Goal: Task Accomplishment & Management: Manage account settings

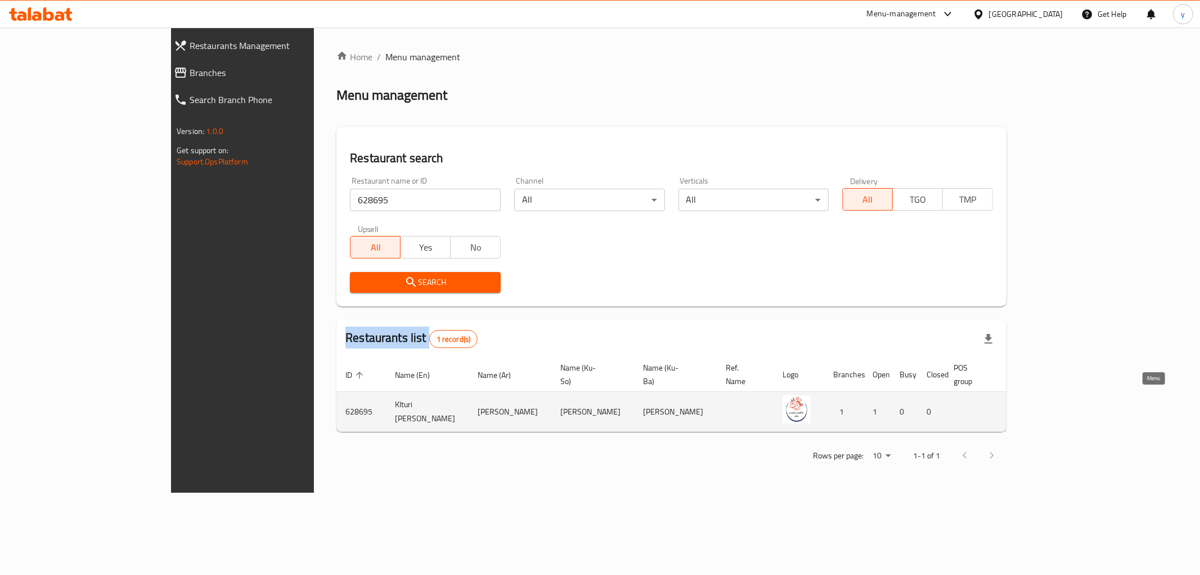
click at [1082, 407] on icon "enhanced table" at bounding box center [1075, 412] width 12 height 10
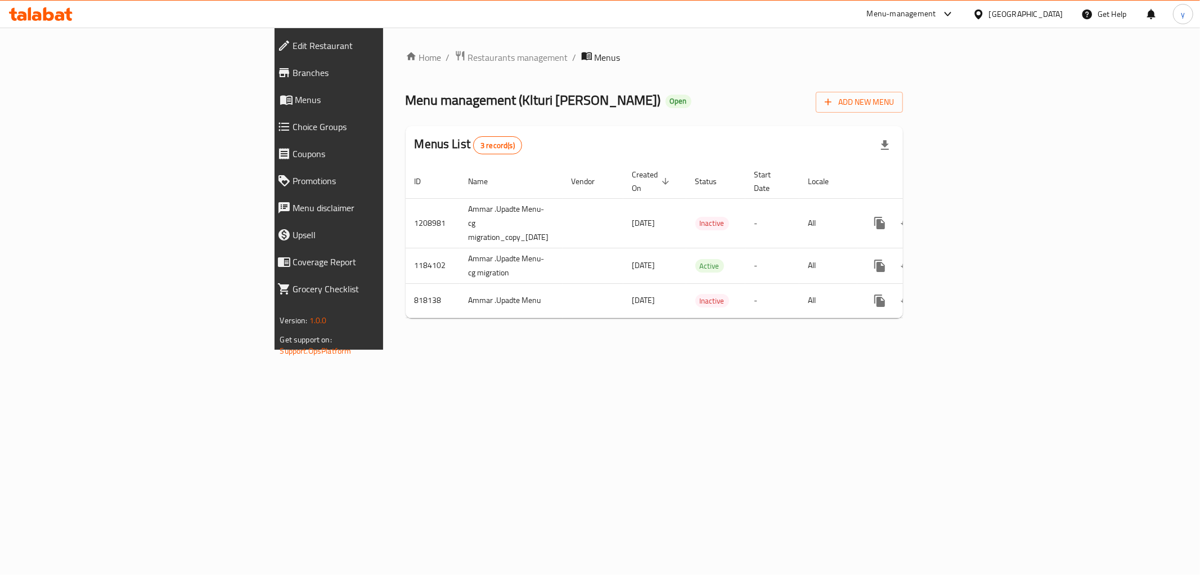
click at [293, 72] on span "Branches" at bounding box center [379, 73] width 173 height 14
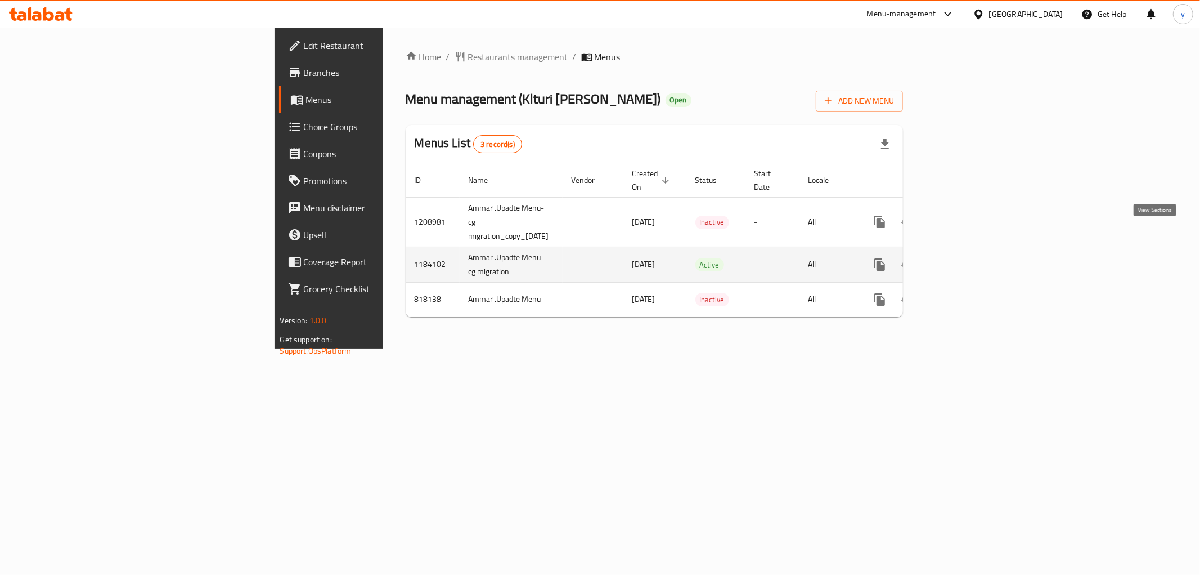
click at [966, 259] on icon "enhanced table" at bounding box center [961, 264] width 10 height 10
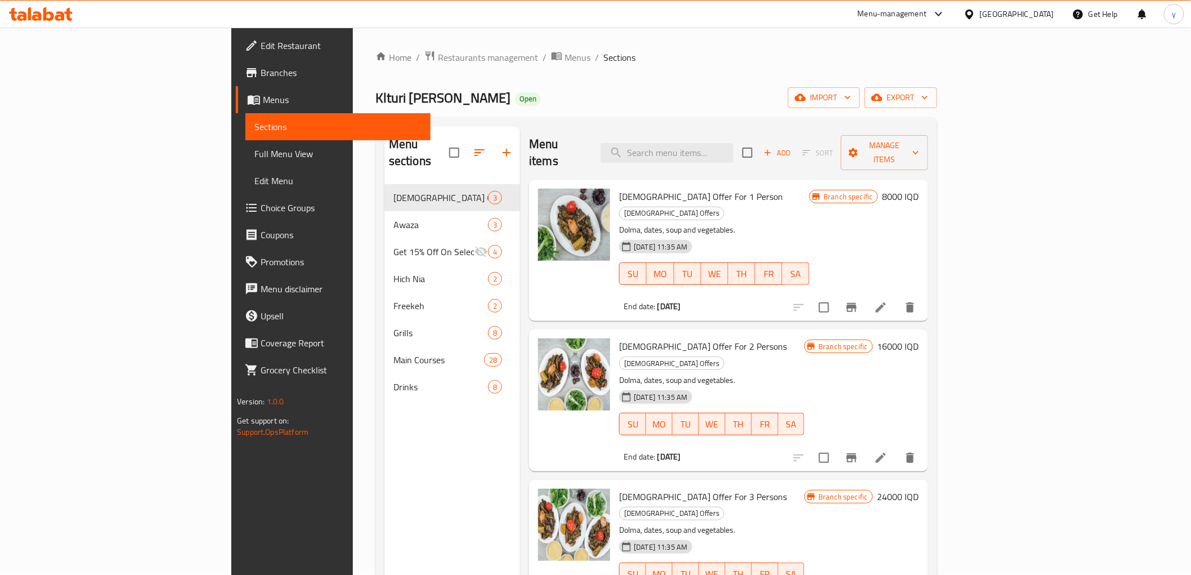
click at [236, 65] on link "Branches" at bounding box center [333, 72] width 194 height 27
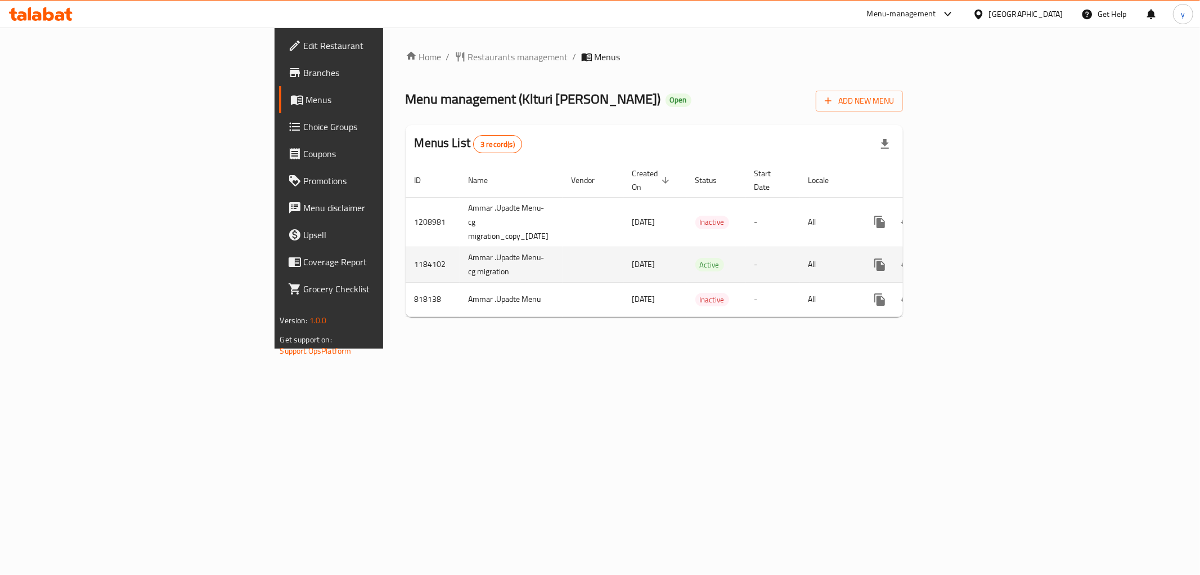
click at [975, 251] on link "enhanced table" at bounding box center [961, 264] width 27 height 27
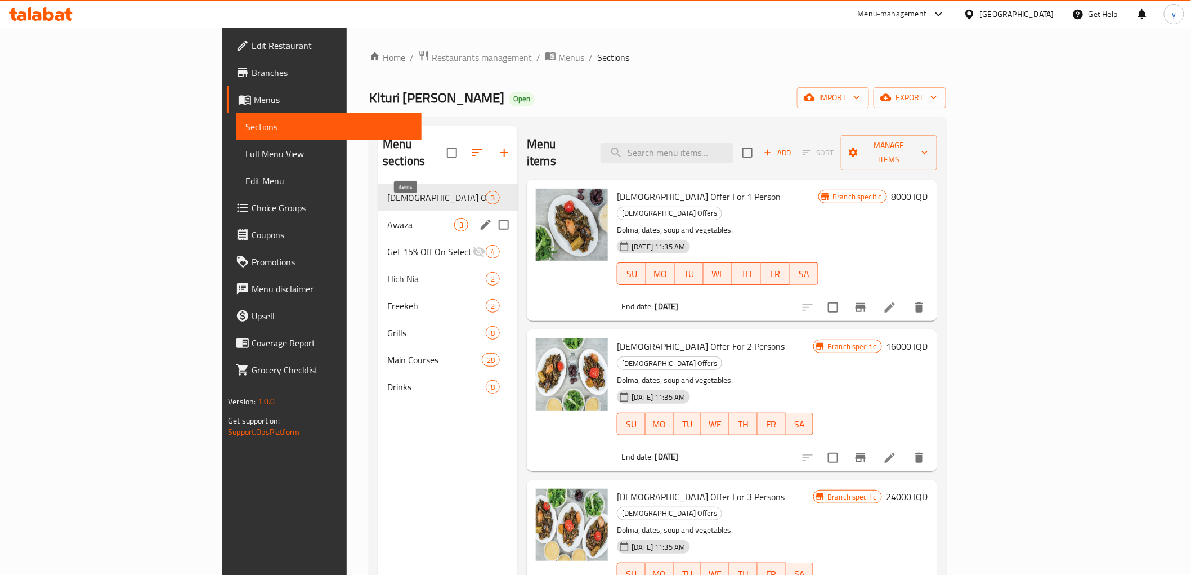
click at [455, 219] on span "3" at bounding box center [461, 224] width 13 height 11
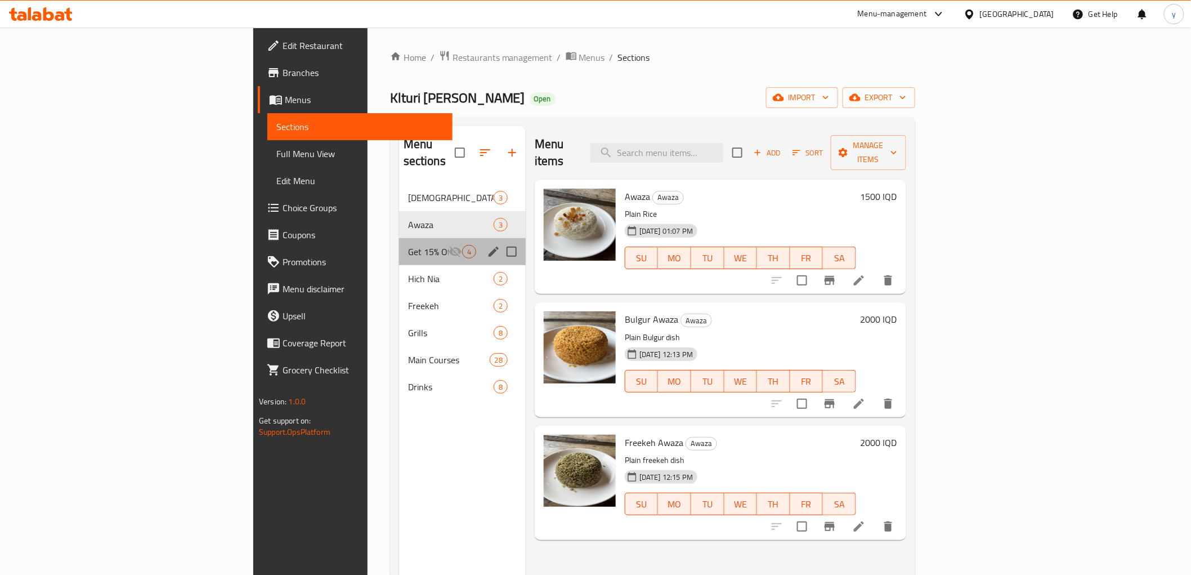
click at [399, 246] on div "Get 15% Off On Selected Items 4" at bounding box center [462, 251] width 127 height 27
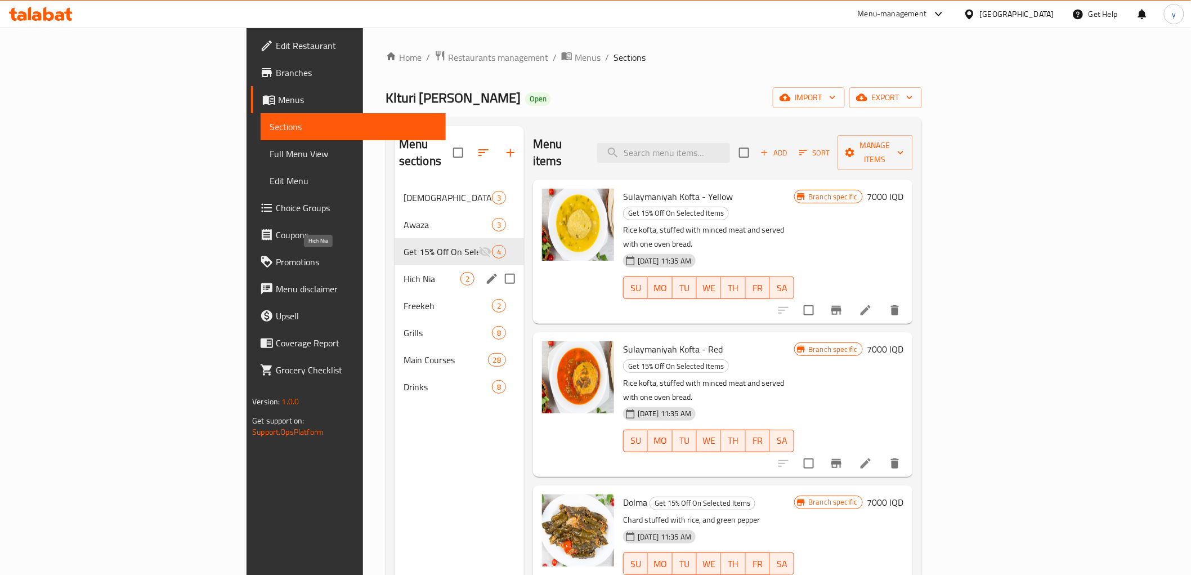
click at [403, 272] on span "Hich Nia" at bounding box center [431, 279] width 57 height 14
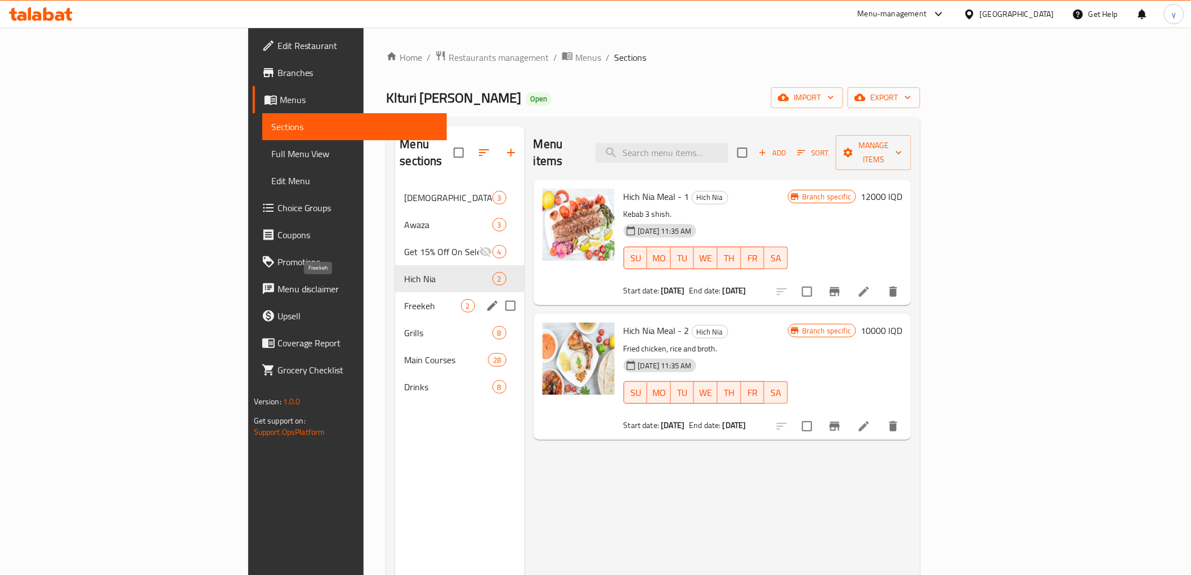
click at [404, 299] on span "Freekeh" at bounding box center [432, 306] width 56 height 14
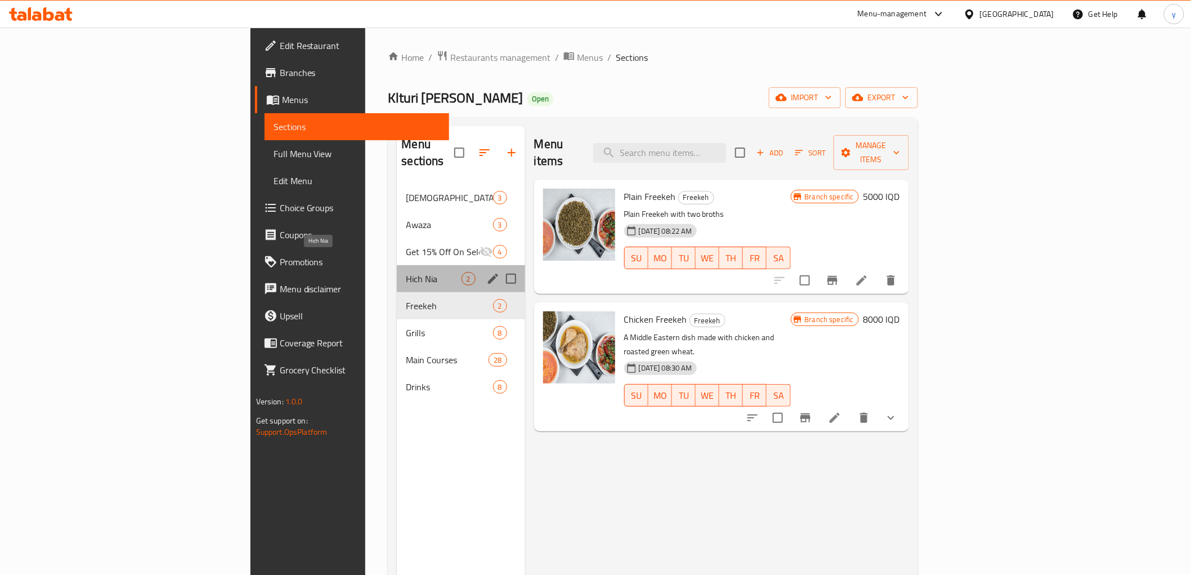
click at [406, 272] on span "Hich Nia" at bounding box center [433, 279] width 55 height 14
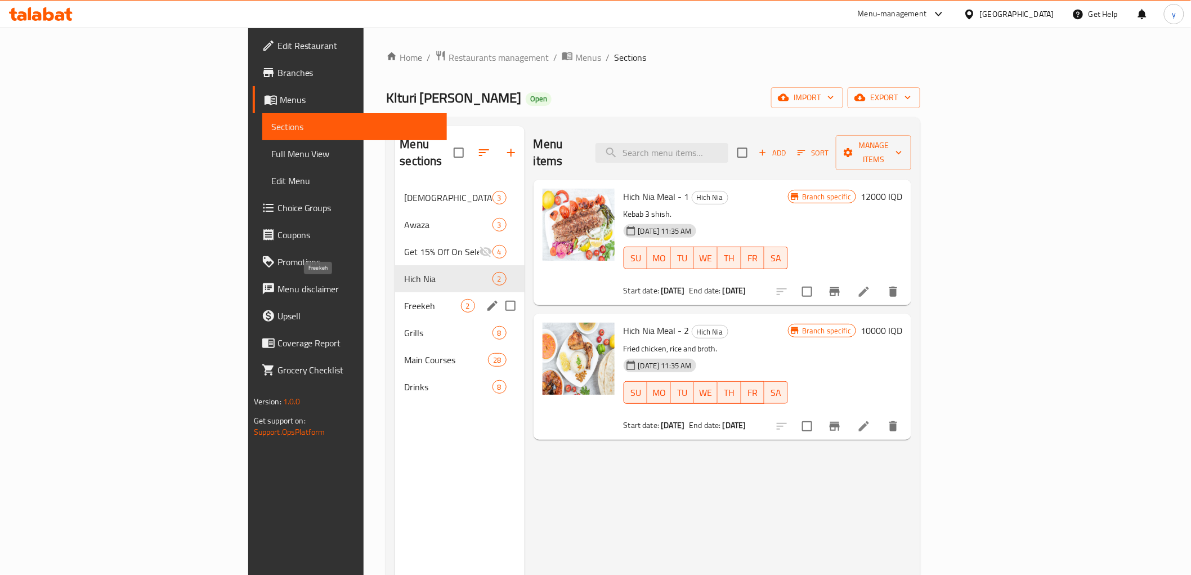
click at [404, 299] on span "Freekeh" at bounding box center [432, 306] width 56 height 14
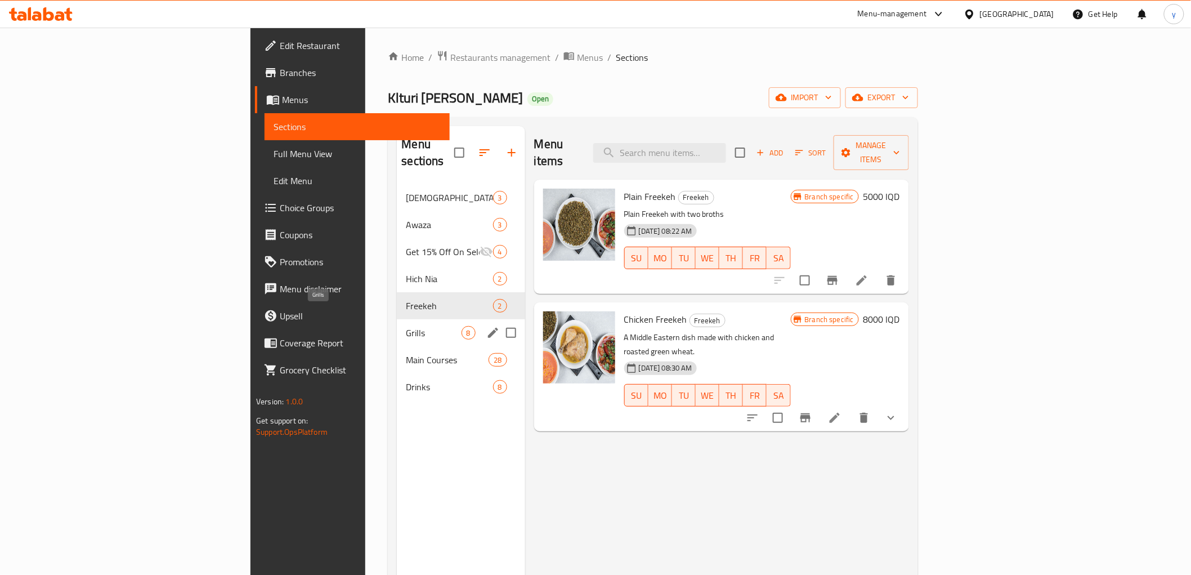
click at [406, 326] on span "Grills" at bounding box center [433, 333] width 55 height 14
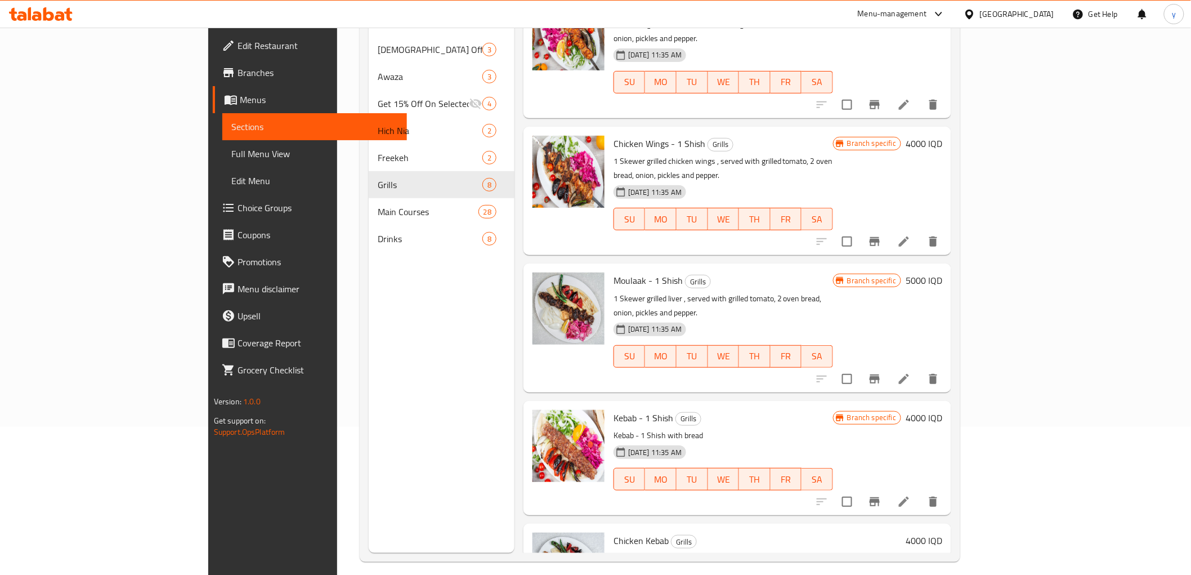
scroll to position [158, 0]
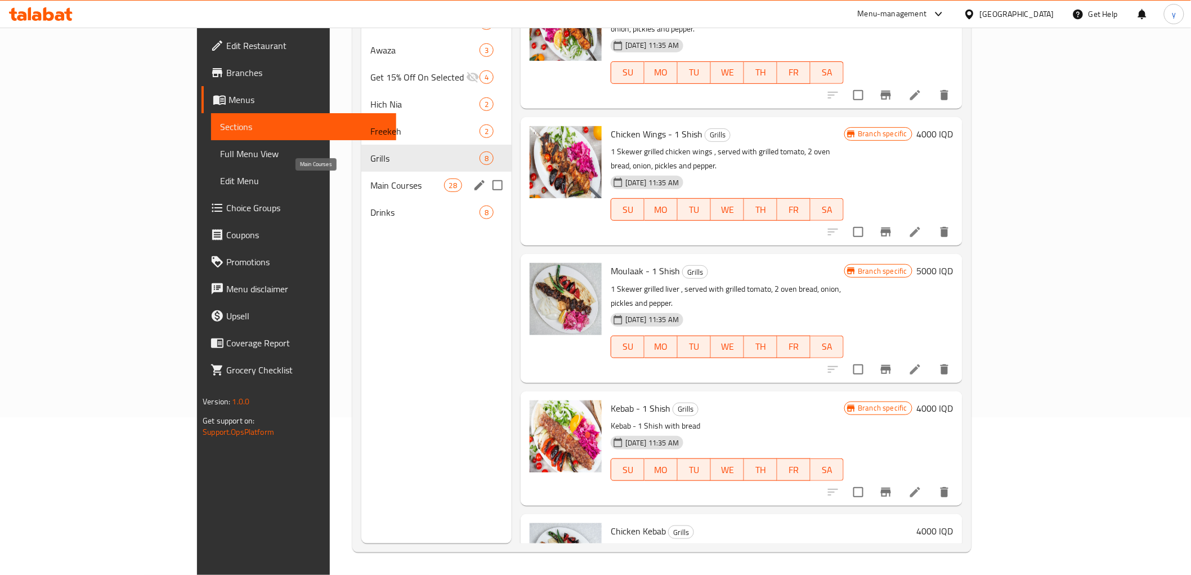
click at [370, 178] on span "Main Courses" at bounding box center [407, 185] width 74 height 14
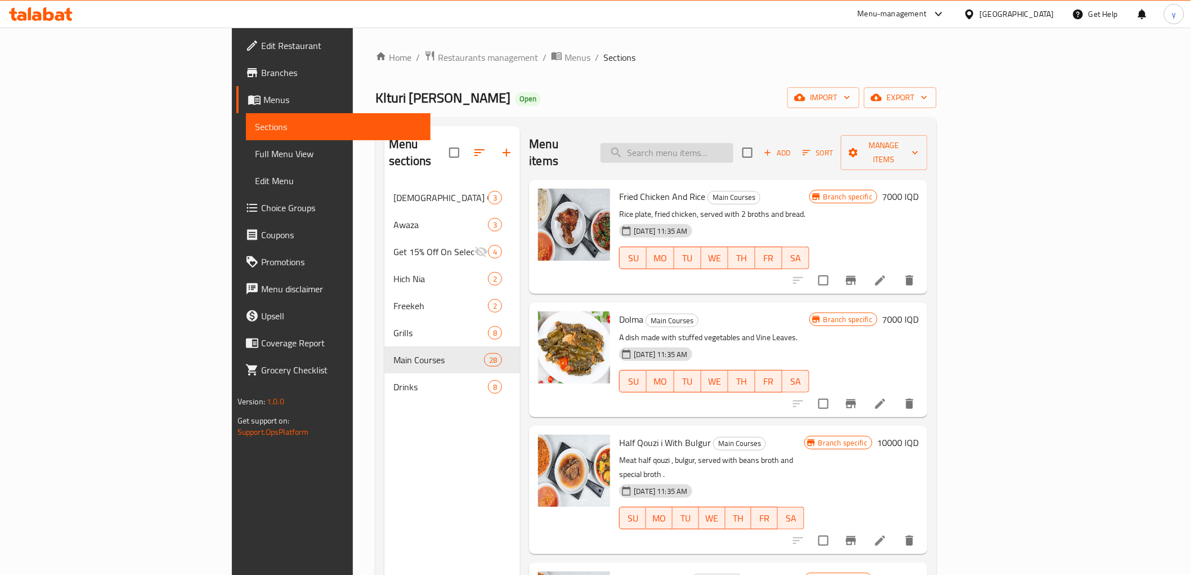
click at [707, 143] on input "search" at bounding box center [666, 153] width 133 height 20
paste input "Fried Chicken and Rice and"
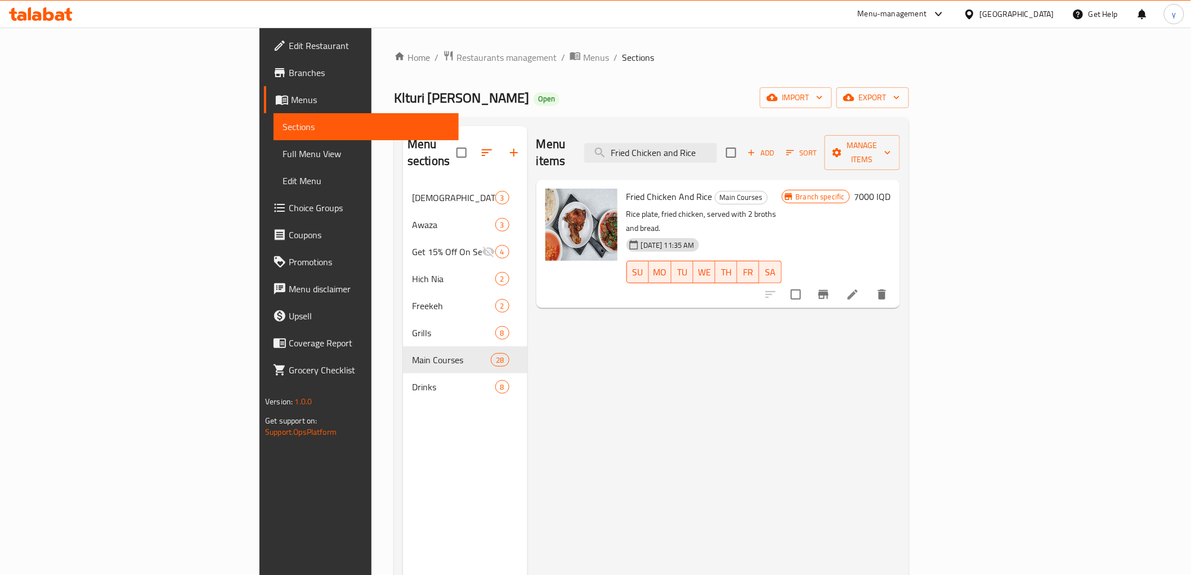
type input "Fried Chicken and Rice"
click at [868, 284] on li at bounding box center [853, 294] width 32 height 20
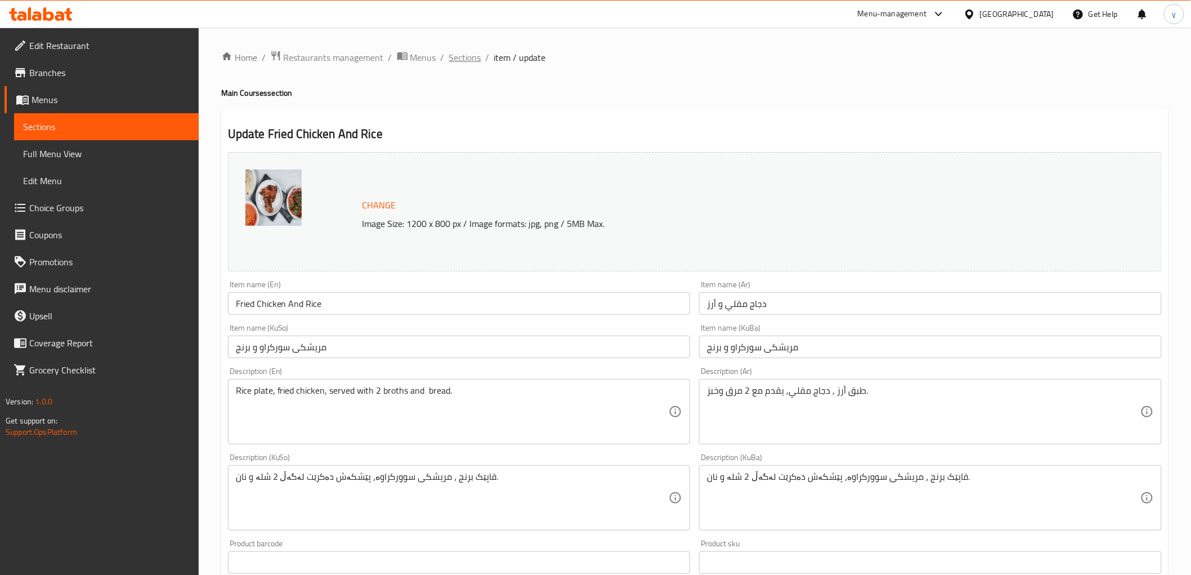
click at [465, 62] on span "Sections" at bounding box center [465, 58] width 32 height 14
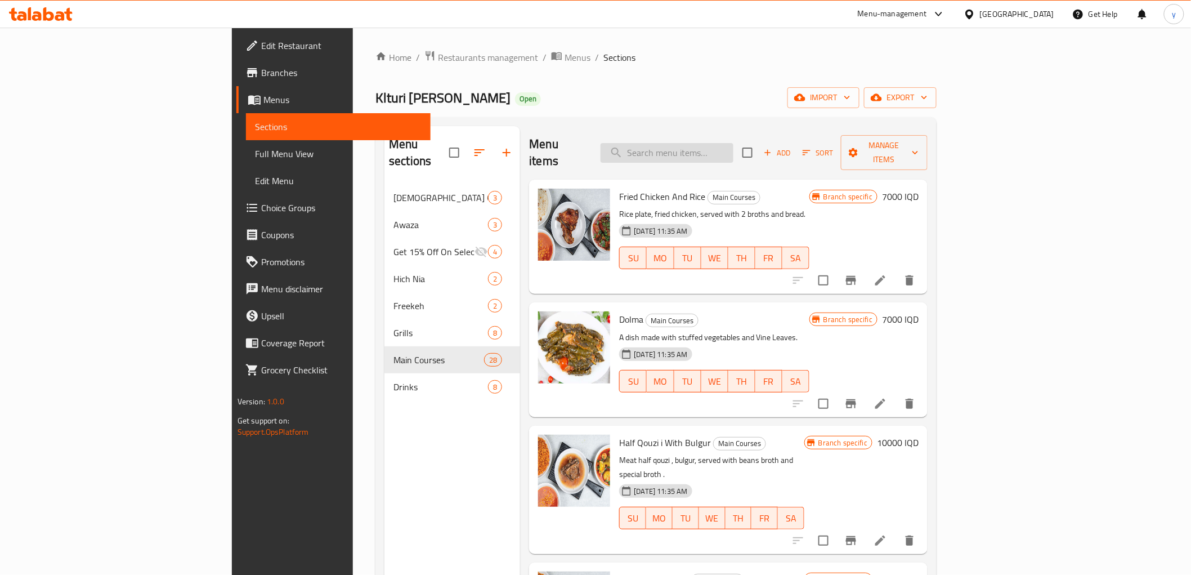
click at [733, 150] on input "search" at bounding box center [666, 153] width 133 height 20
paste input "Chicken Freekeh"
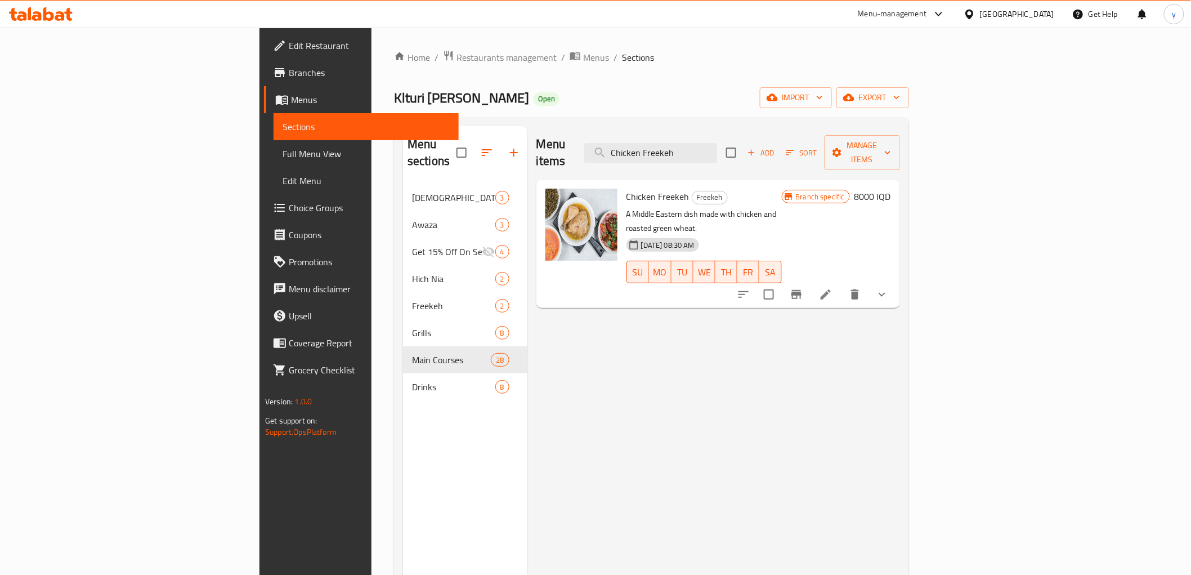
click at [721, 184] on div "Chicken Freekeh Freekeh A Middle Eastern dish made with chicken and roasted gre…" at bounding box center [704, 243] width 164 height 119
click at [717, 143] on input "Chicken Freekeh" at bounding box center [650, 153] width 133 height 20
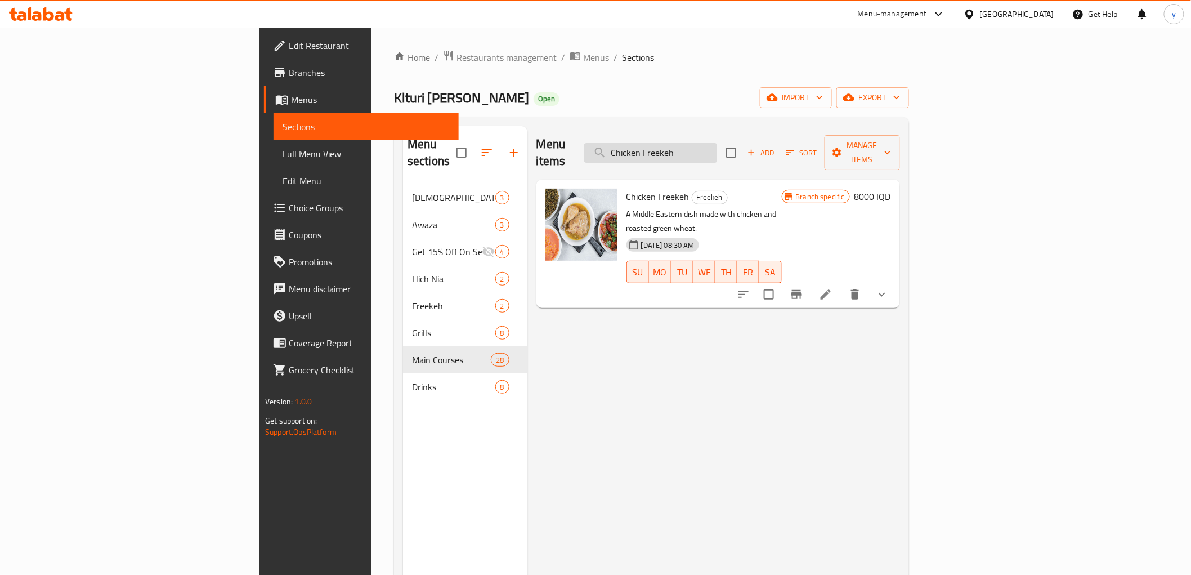
click at [717, 143] on input "Chicken Freekeh" at bounding box center [650, 153] width 133 height 20
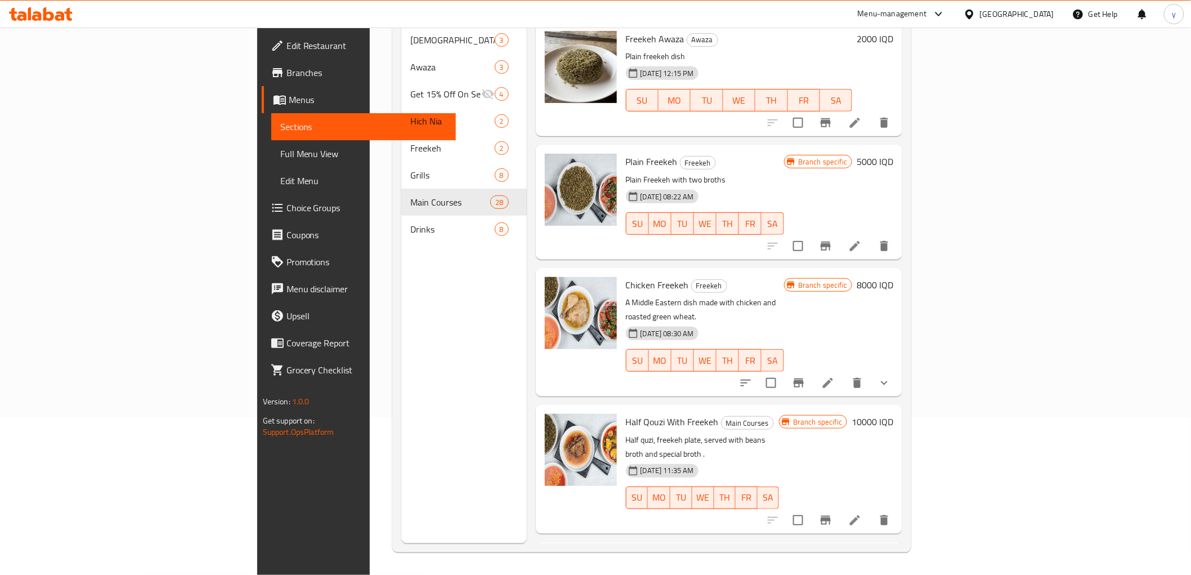
type input "Freekeh"
click at [626, 276] on span "Chicken Freekeh" at bounding box center [657, 284] width 63 height 17
click at [844, 373] on li at bounding box center [828, 383] width 32 height 20
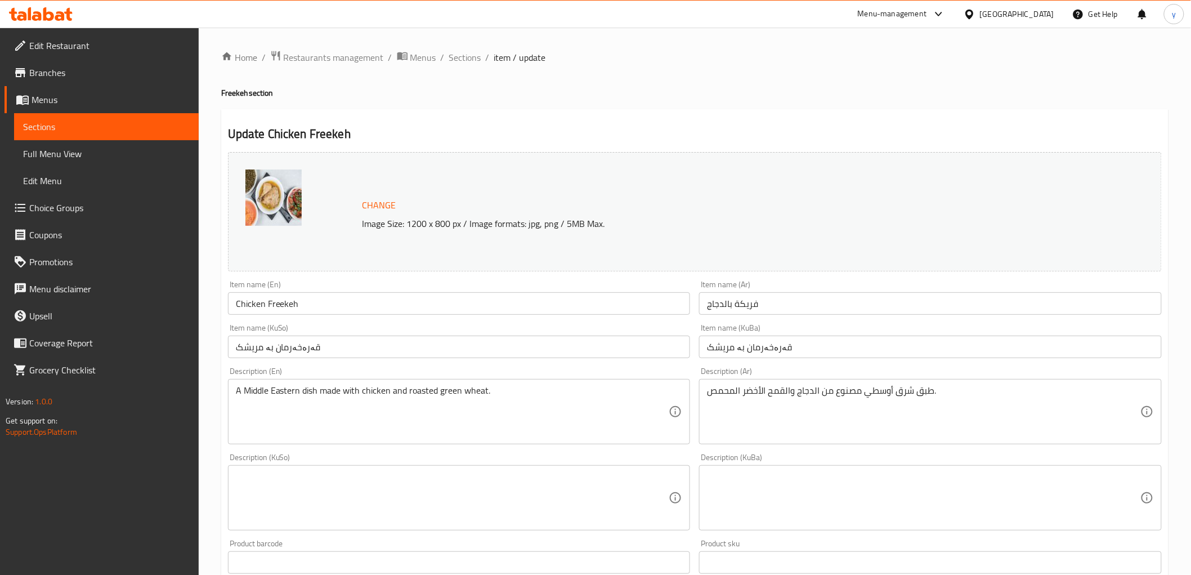
click at [679, 267] on div "Change Image Size: 1200 x 800 px / Image formats: jpg, png / 5MB Max." at bounding box center [695, 211] width 934 height 119
click at [461, 51] on span "Sections" at bounding box center [465, 58] width 32 height 14
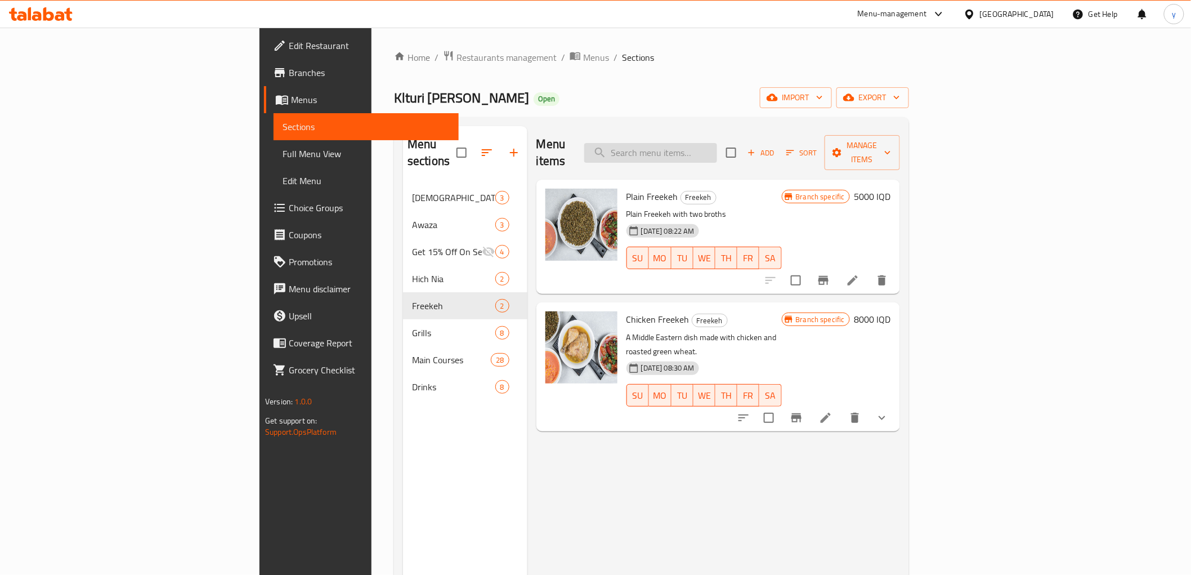
click at [717, 147] on input "search" at bounding box center [650, 153] width 133 height 20
paste input "Boiled Chicken and rice"
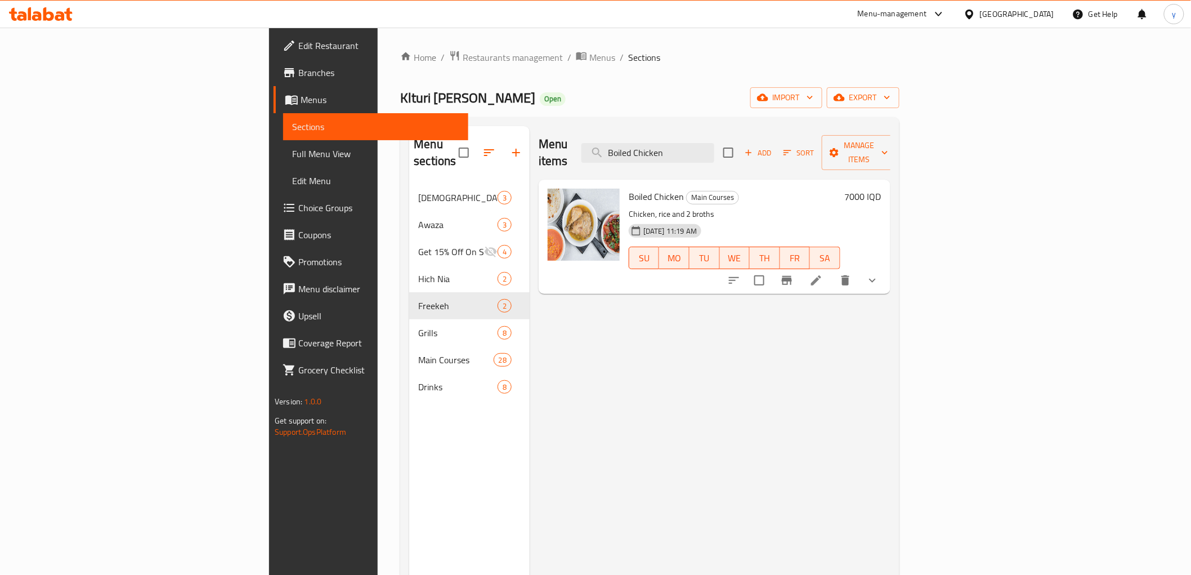
type input "Boiled Chicken"
click at [629, 188] on span "Boiled Chicken" at bounding box center [656, 196] width 55 height 17
click at [821, 275] on icon at bounding box center [816, 280] width 10 height 10
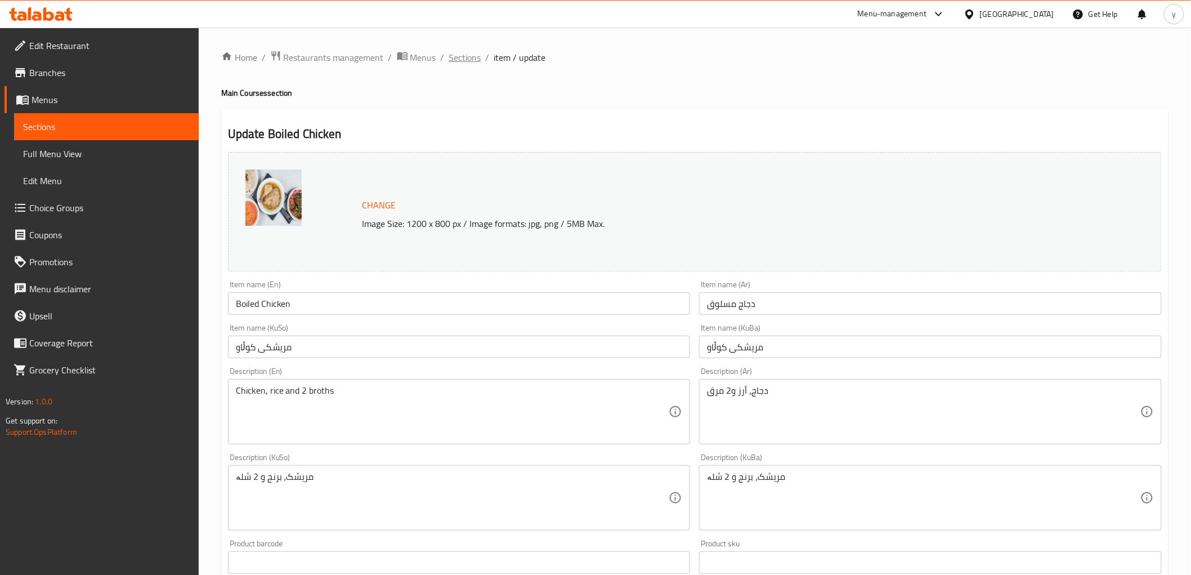
click at [456, 55] on span "Sections" at bounding box center [465, 58] width 32 height 14
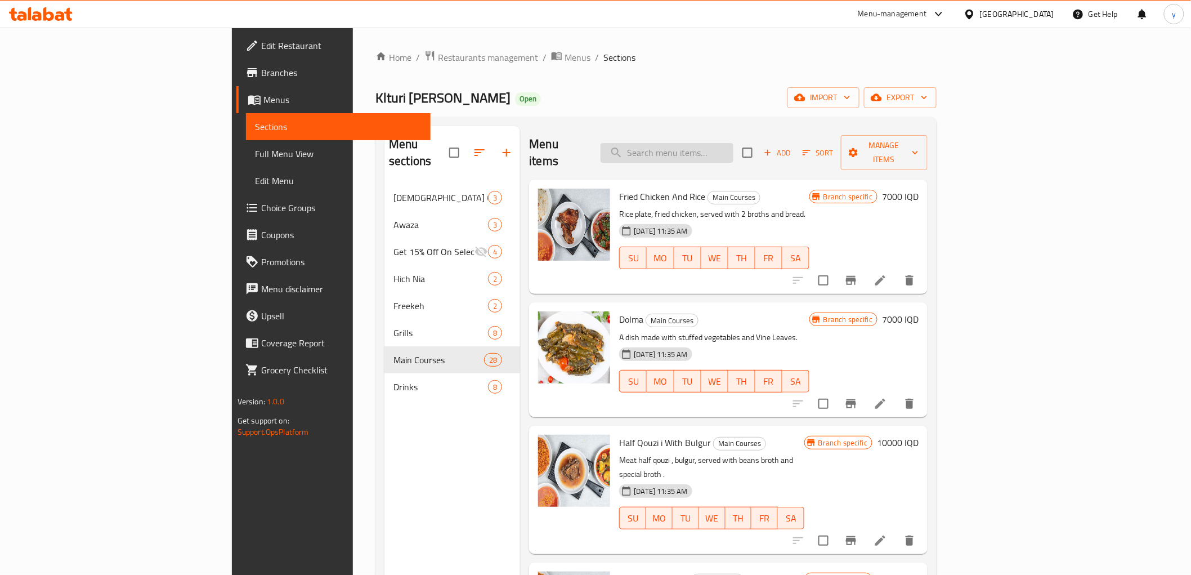
click at [733, 149] on input "search" at bounding box center [666, 153] width 133 height 20
paste input "Fried Chicken with Bulgur"
type input "Fried Chicken with Bulgur"
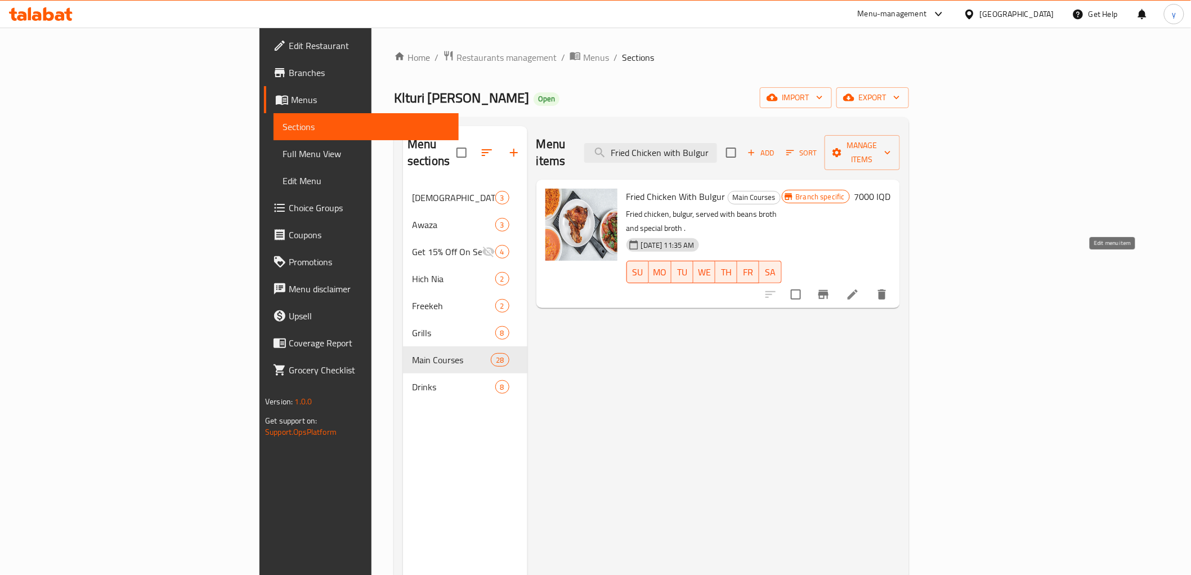
click at [859, 288] on icon at bounding box center [853, 295] width 14 height 14
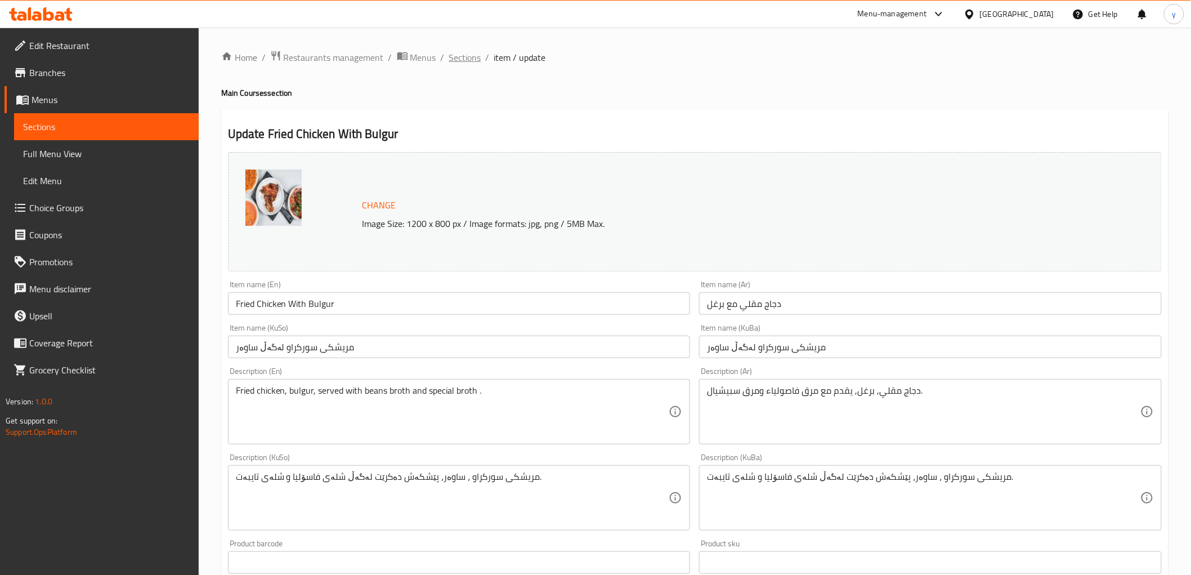
click at [473, 61] on span "Sections" at bounding box center [465, 58] width 32 height 14
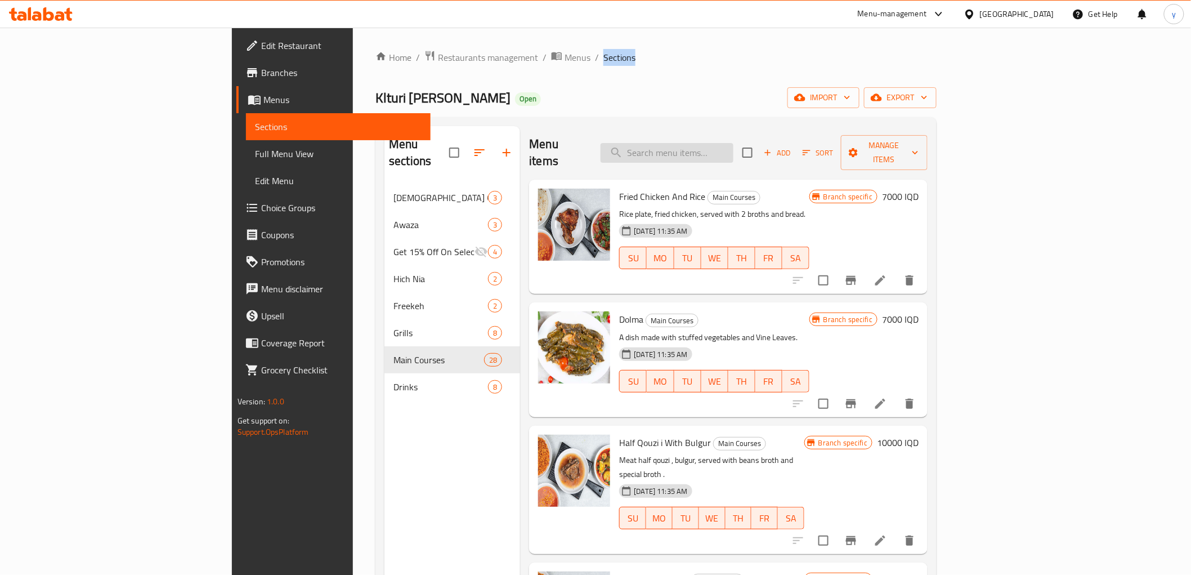
click at [733, 152] on input "search" at bounding box center [666, 153] width 133 height 20
paste input "Fried Chicken with Bulgur"
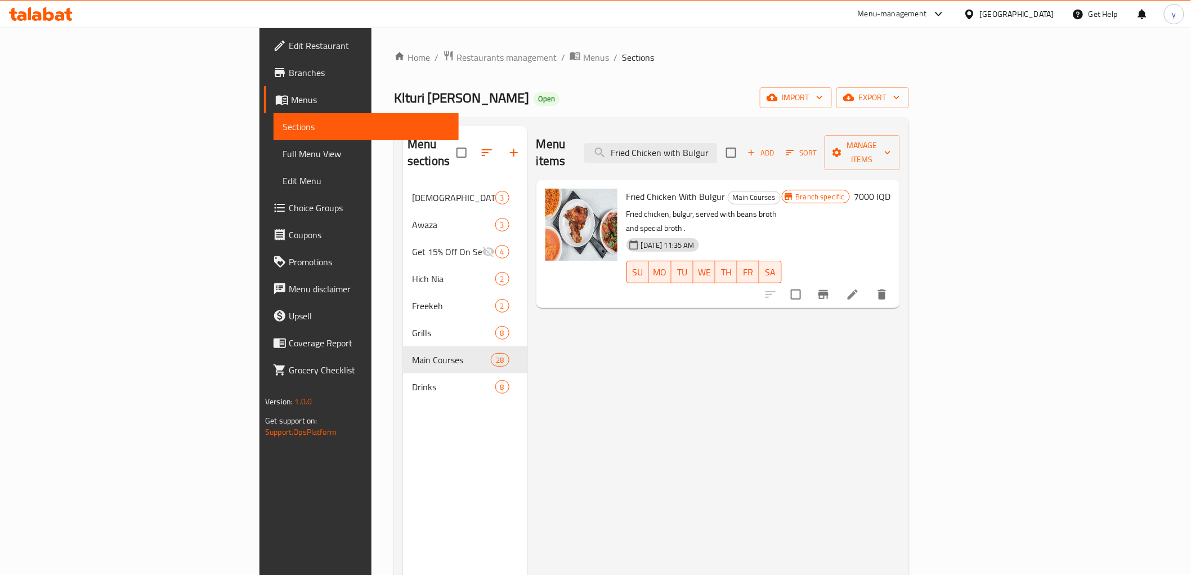
type input "Fried Chicken with Bulgur"
click at [868, 284] on li at bounding box center [853, 294] width 32 height 20
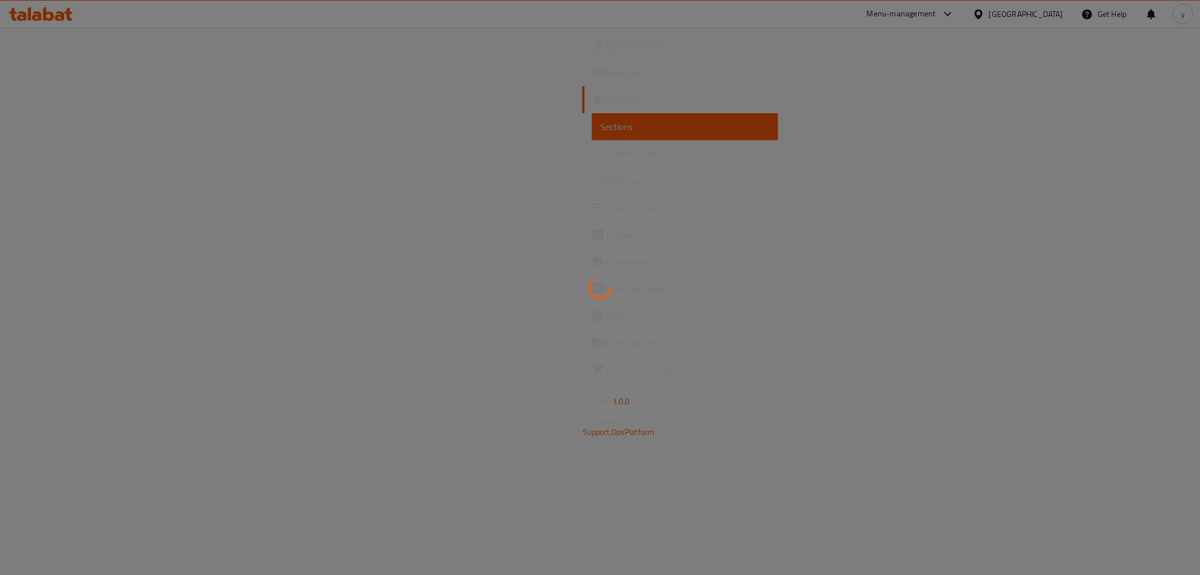
click at [1115, 272] on div at bounding box center [600, 287] width 1200 height 575
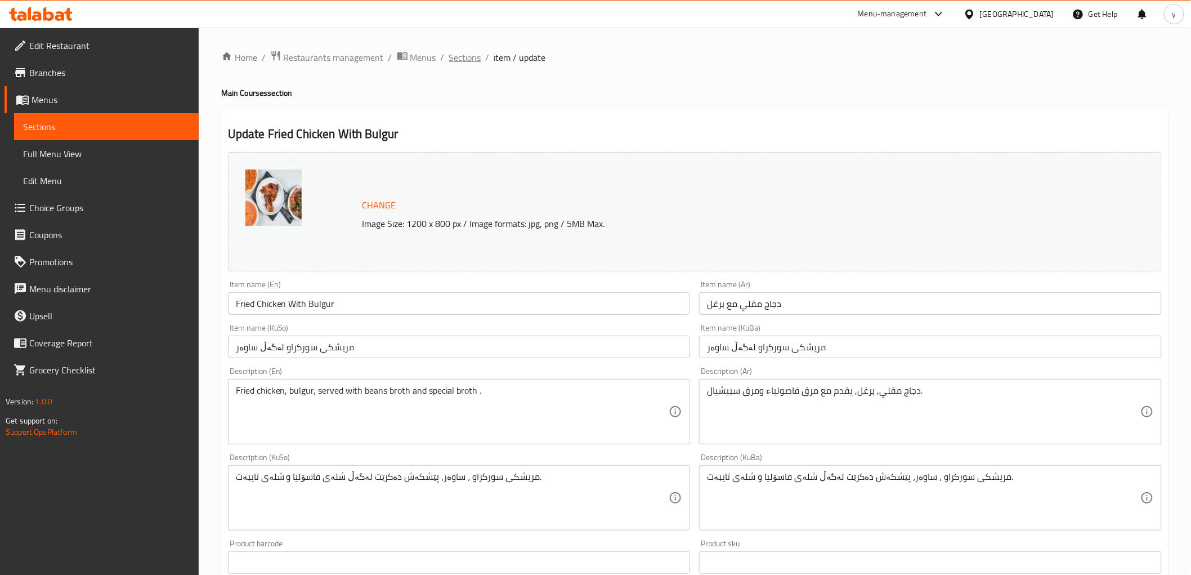
click at [466, 57] on span "Sections" at bounding box center [465, 58] width 32 height 14
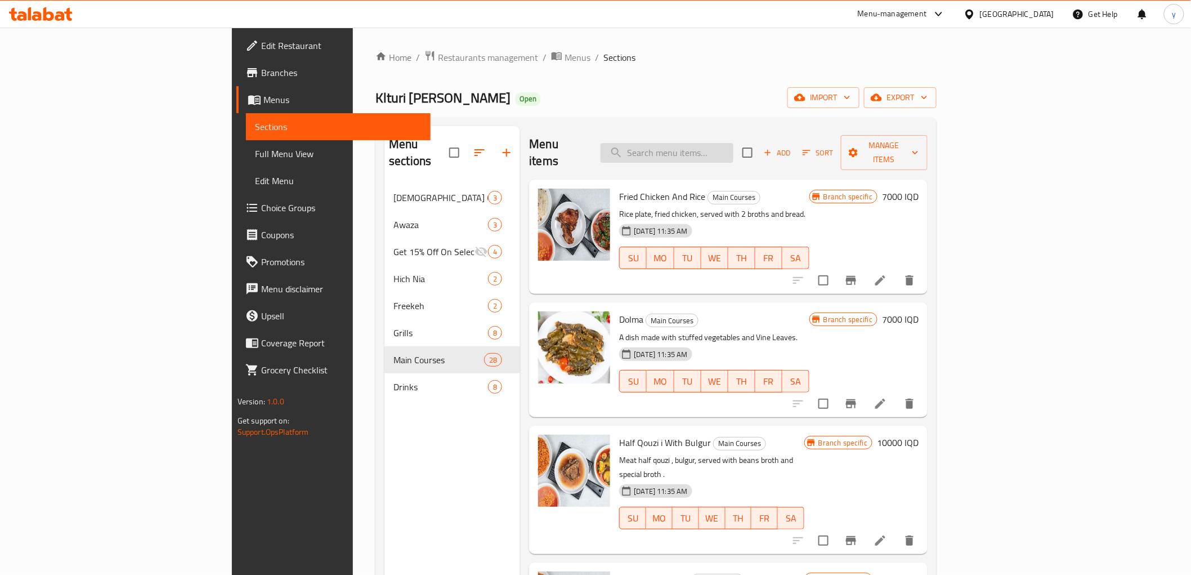
click at [733, 143] on input "search" at bounding box center [666, 153] width 133 height 20
paste input "Shifta"
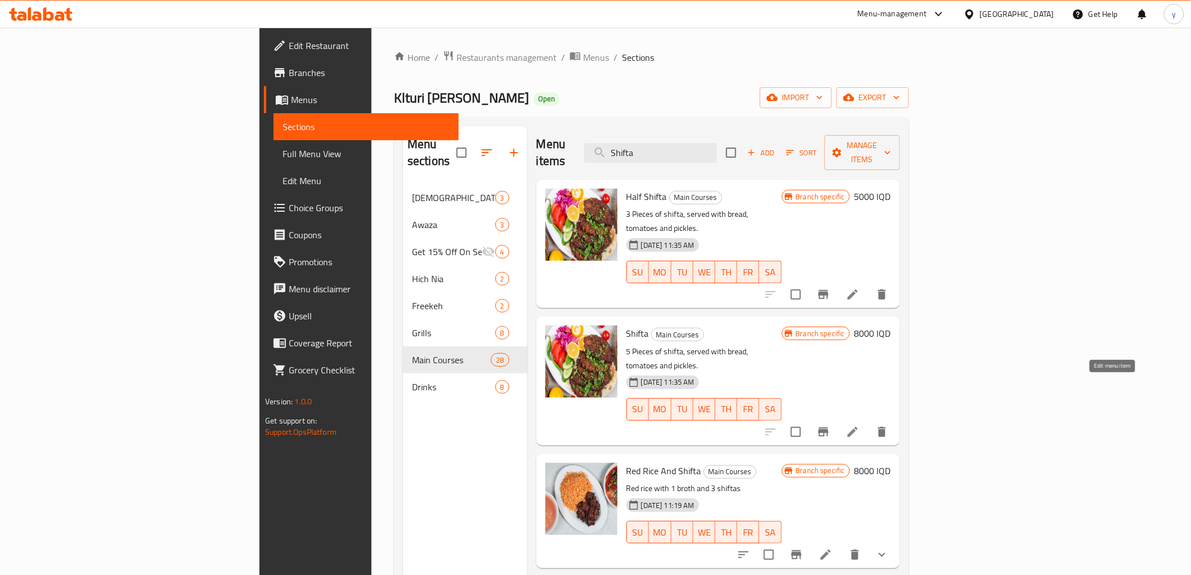
type input "Shifta"
click at [859, 425] on icon at bounding box center [853, 432] width 14 height 14
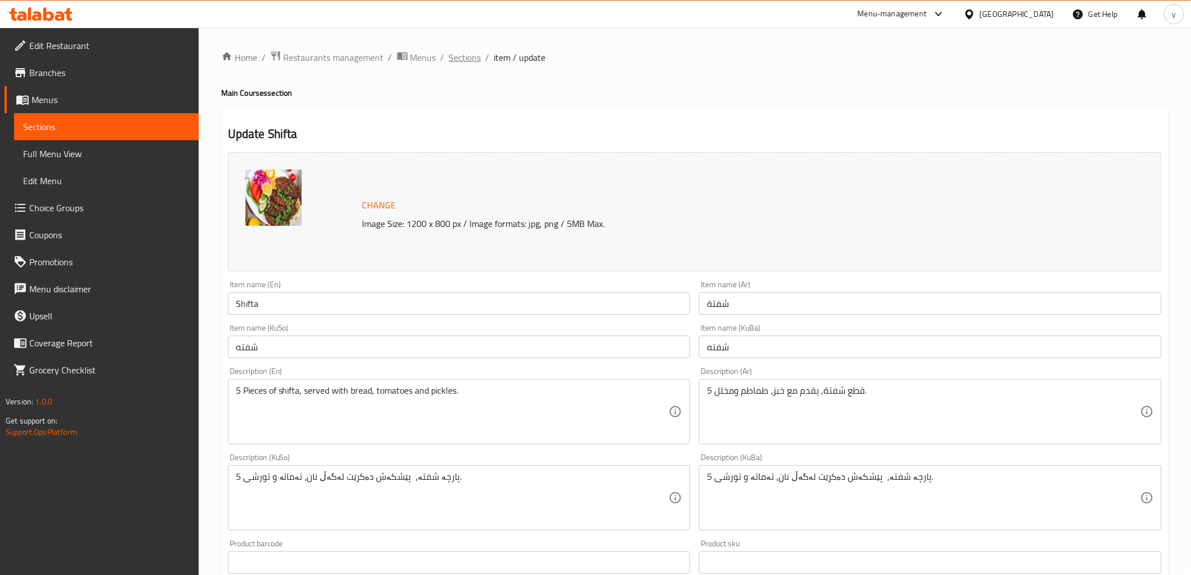
click at [474, 60] on span "Sections" at bounding box center [465, 58] width 32 height 14
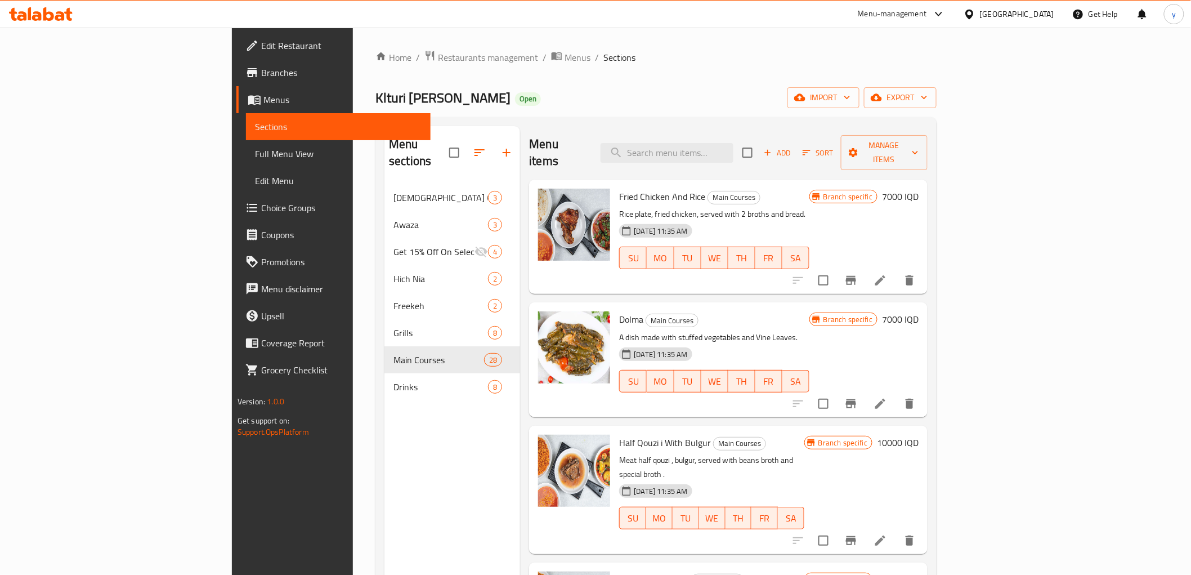
click at [755, 156] on div "Menu items Add Sort Manage items" at bounding box center [728, 152] width 398 height 53
click at [733, 147] on input "search" at bounding box center [666, 153] width 133 height 20
paste input "Halab Kebbeh"
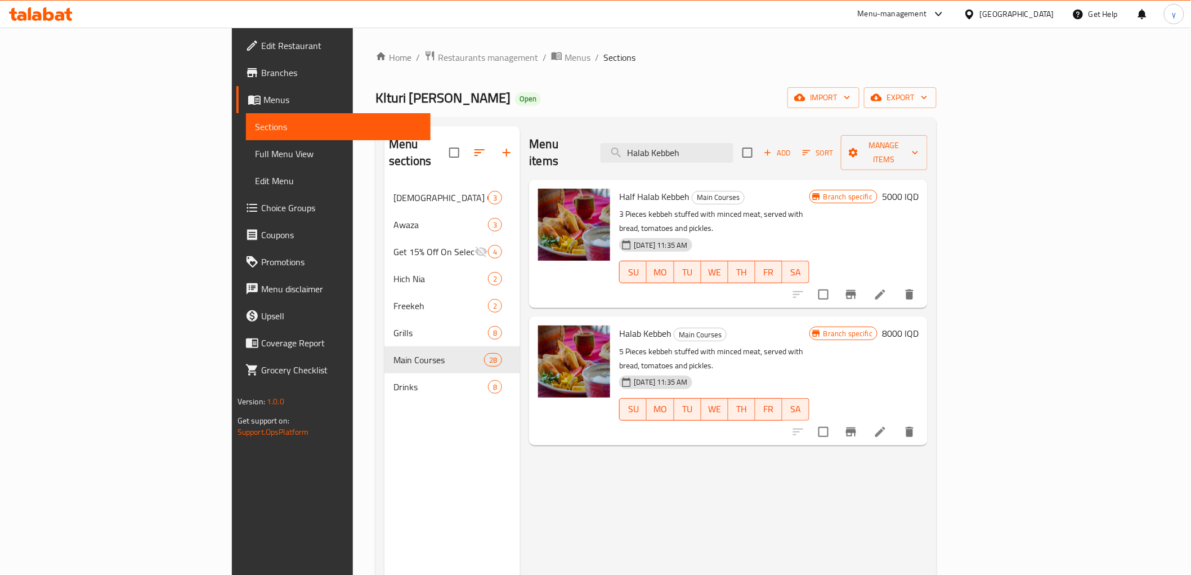
type input "Halab Kebbeh"
click at [896, 421] on li at bounding box center [880, 431] width 32 height 20
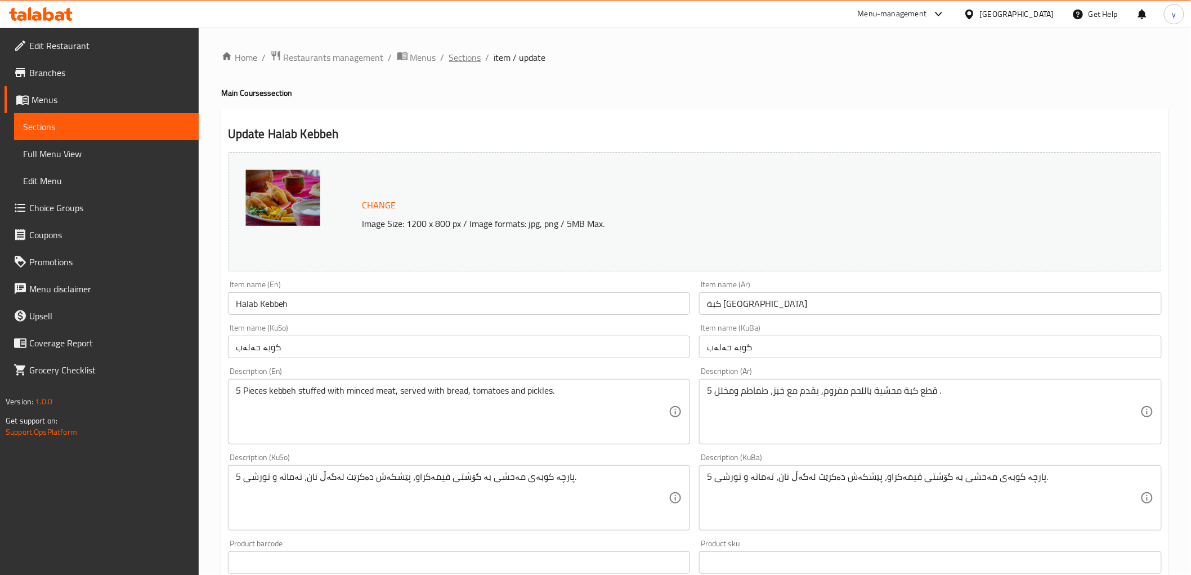
click at [478, 60] on span "Sections" at bounding box center [465, 58] width 32 height 14
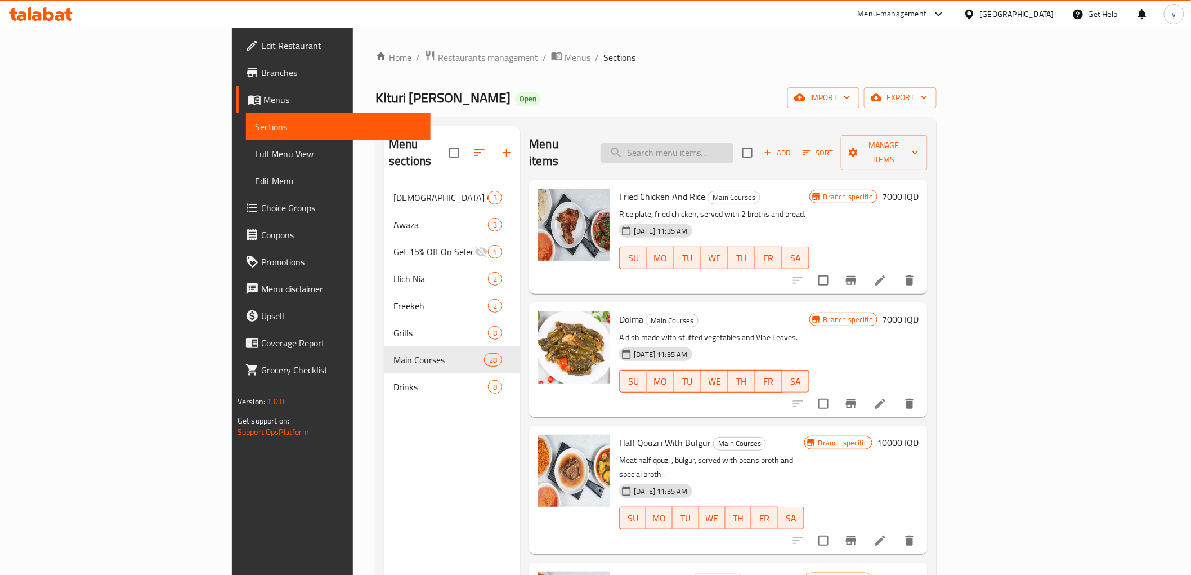
drag, startPoint x: 710, startPoint y: 145, endPoint x: 773, endPoint y: 186, distance: 76.0
click at [710, 145] on input "search" at bounding box center [666, 153] width 133 height 20
paste input "Kebab 1 shish"
type input "Kebab 1 shish"
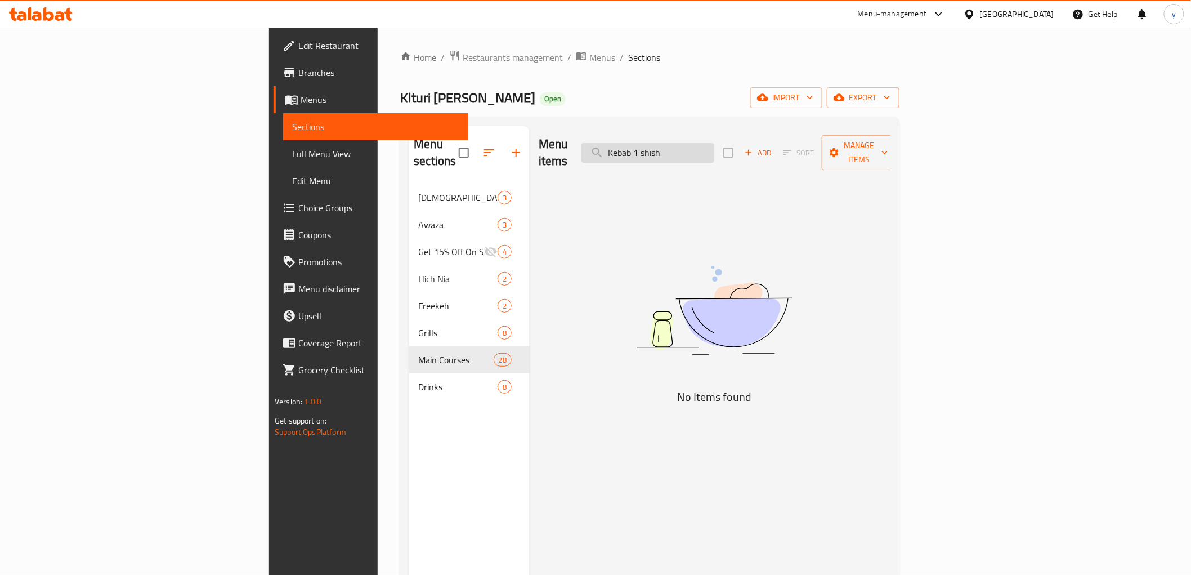
click at [714, 143] on input "Kebab 1 shish" at bounding box center [647, 153] width 133 height 20
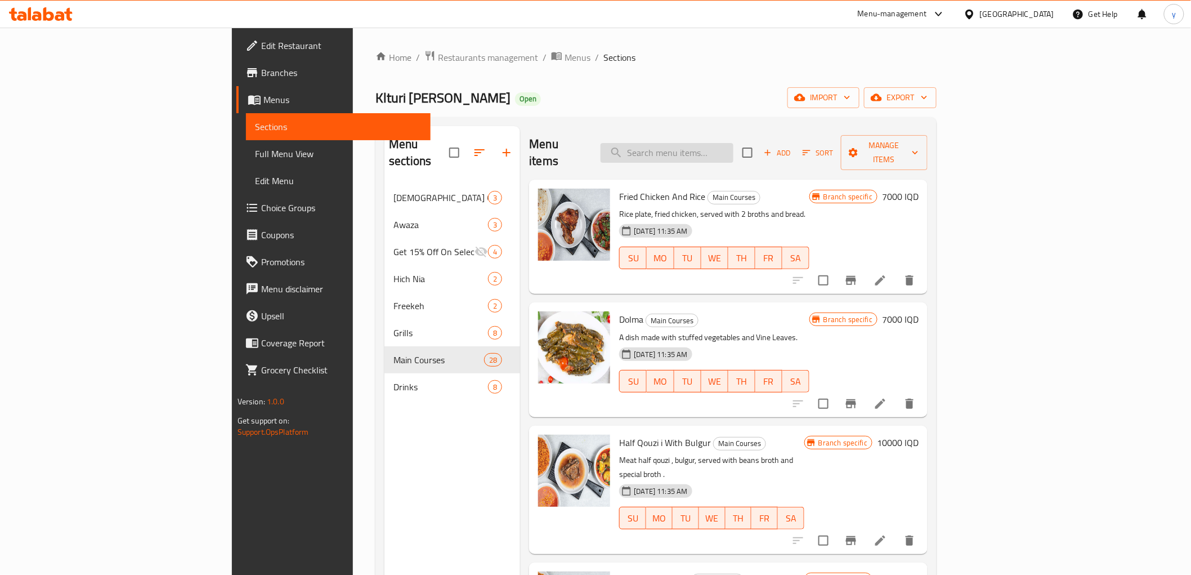
paste input "Kebab 1 shish"
click at [733, 143] on input "Kebab 1 shish" at bounding box center [666, 153] width 133 height 20
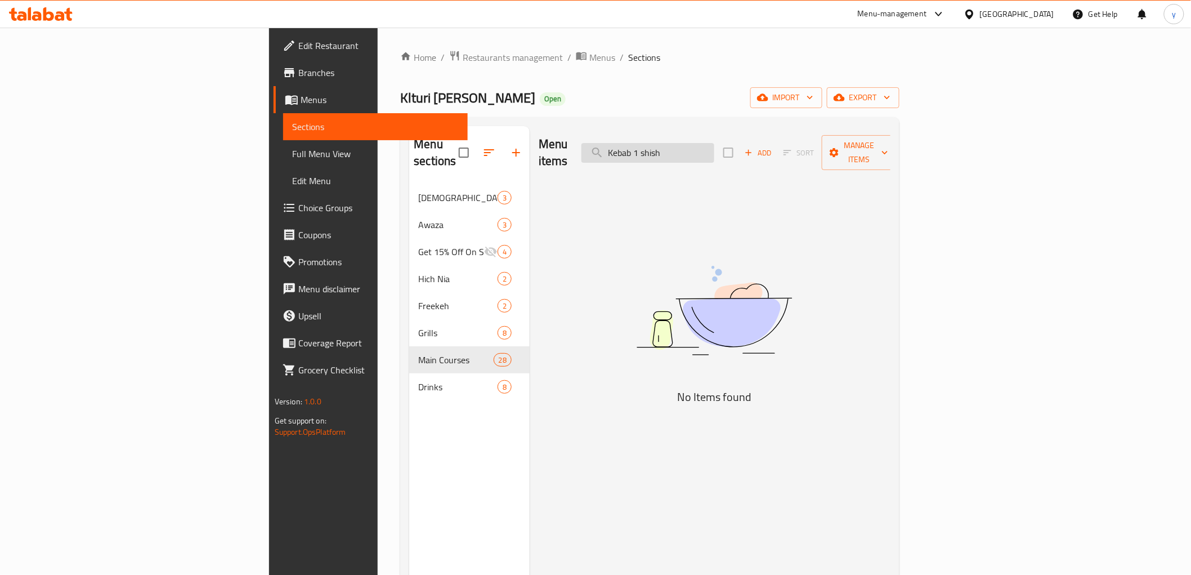
click at [714, 143] on input "Kebab 1 shish" at bounding box center [647, 153] width 133 height 20
type input "Kebab"
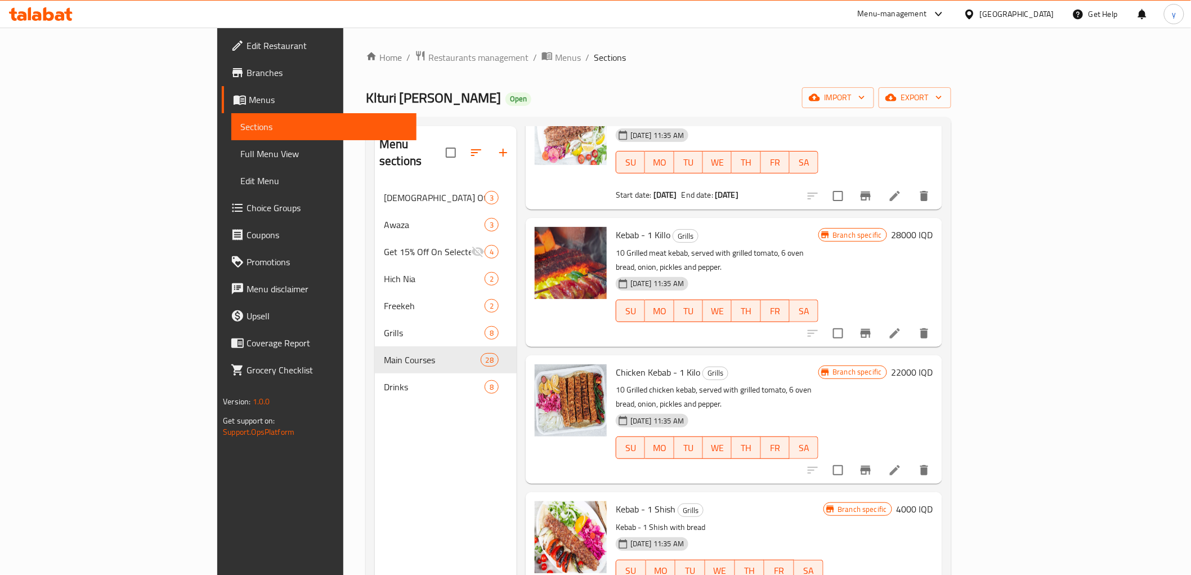
scroll to position [158, 0]
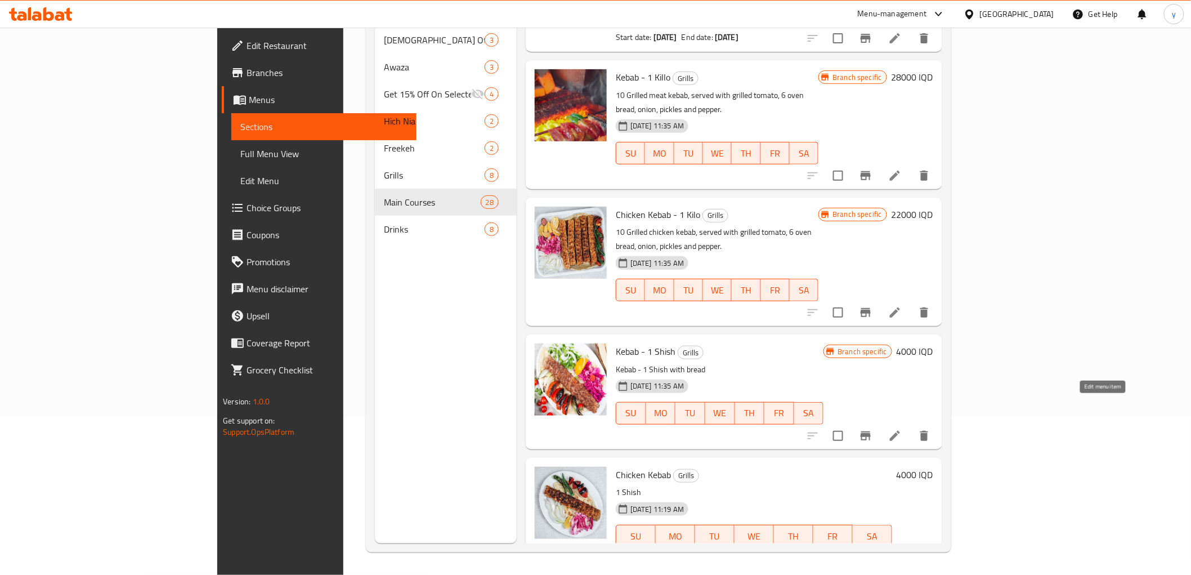
click at [901, 429] on icon at bounding box center [895, 436] width 14 height 14
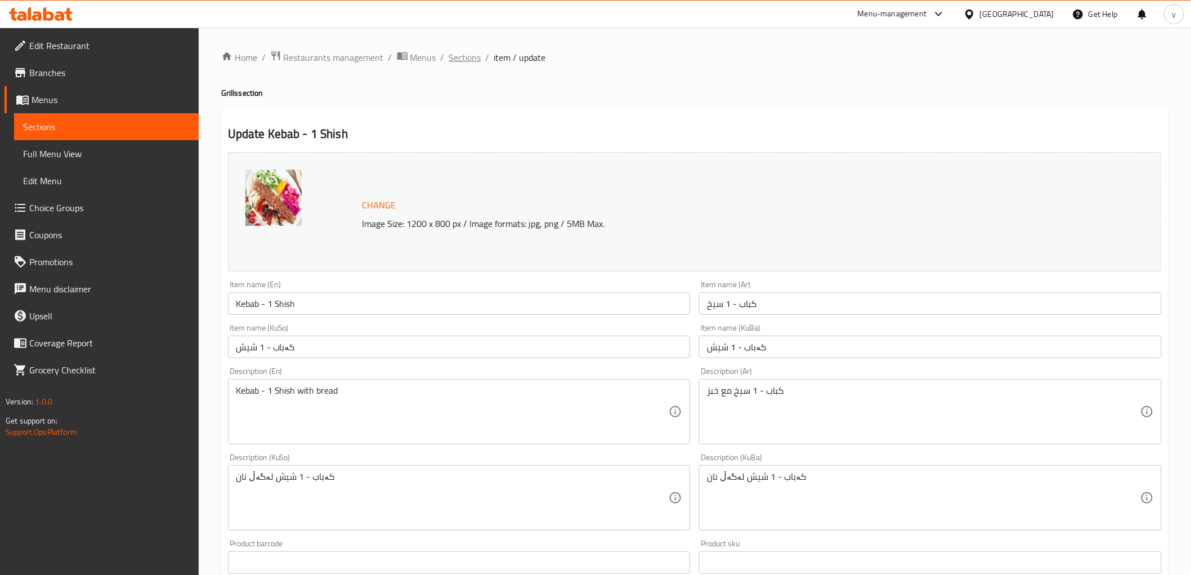
click at [471, 52] on span "Sections" at bounding box center [465, 58] width 32 height 14
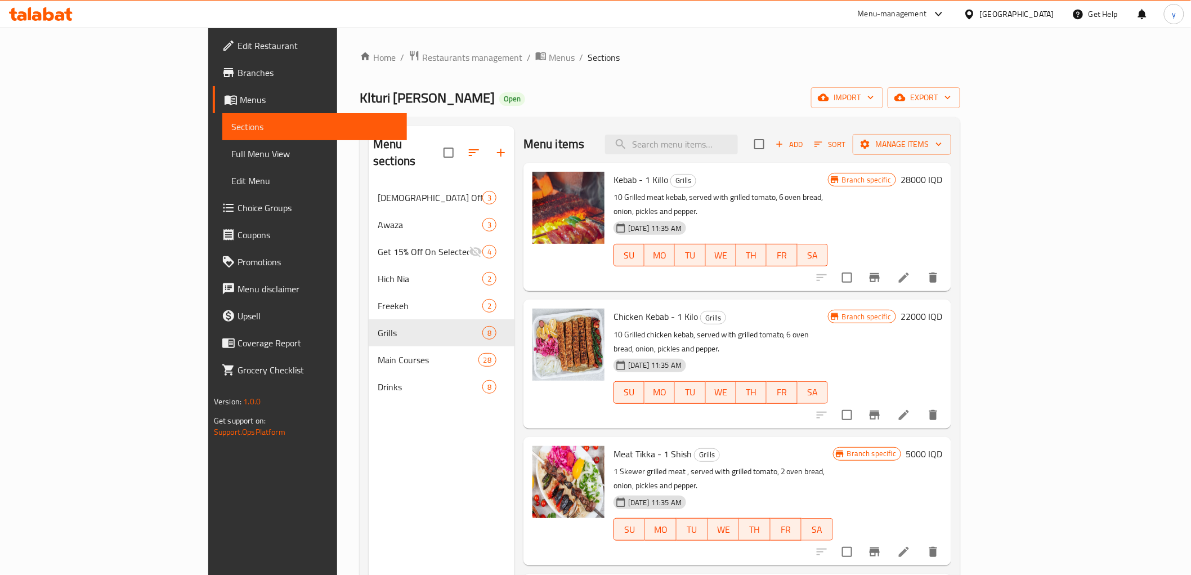
click at [760, 160] on div "Menu items Add Sort Manage items" at bounding box center [737, 144] width 428 height 37
click at [738, 153] on input "search" at bounding box center [671, 144] width 133 height 20
paste input "1 shish"
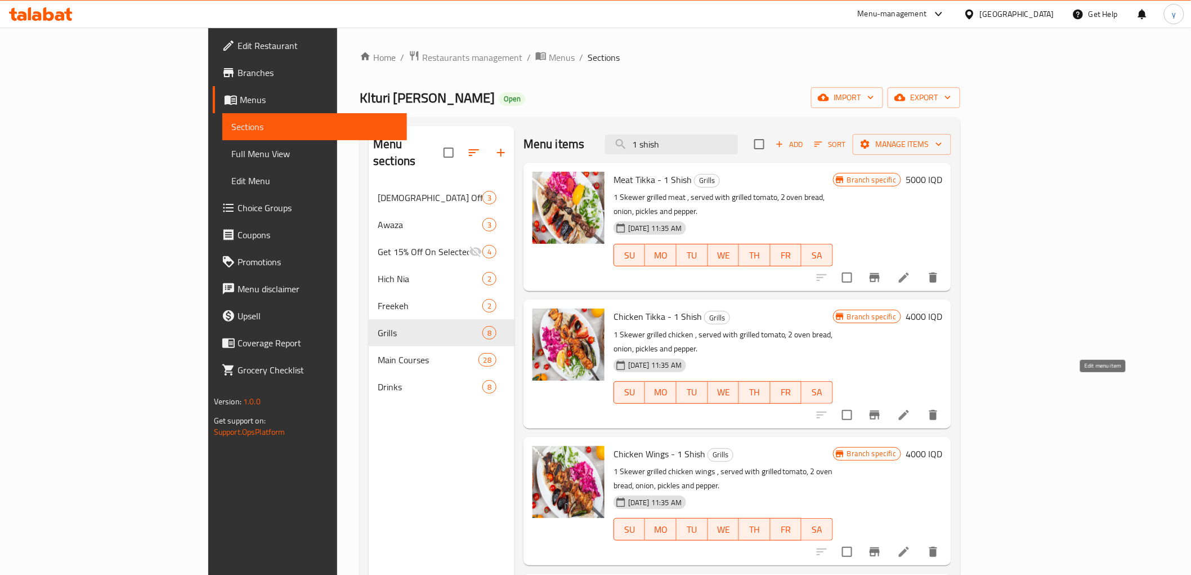
type input "1 shish"
click at [910, 408] on icon at bounding box center [904, 415] width 14 height 14
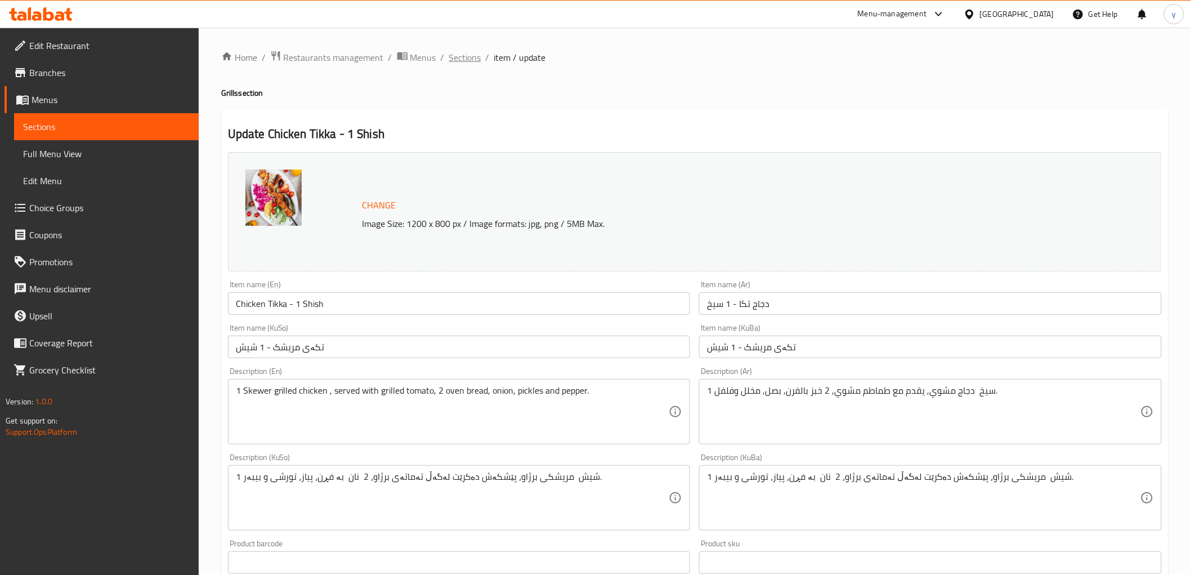
click at [479, 57] on span "Sections" at bounding box center [465, 58] width 32 height 14
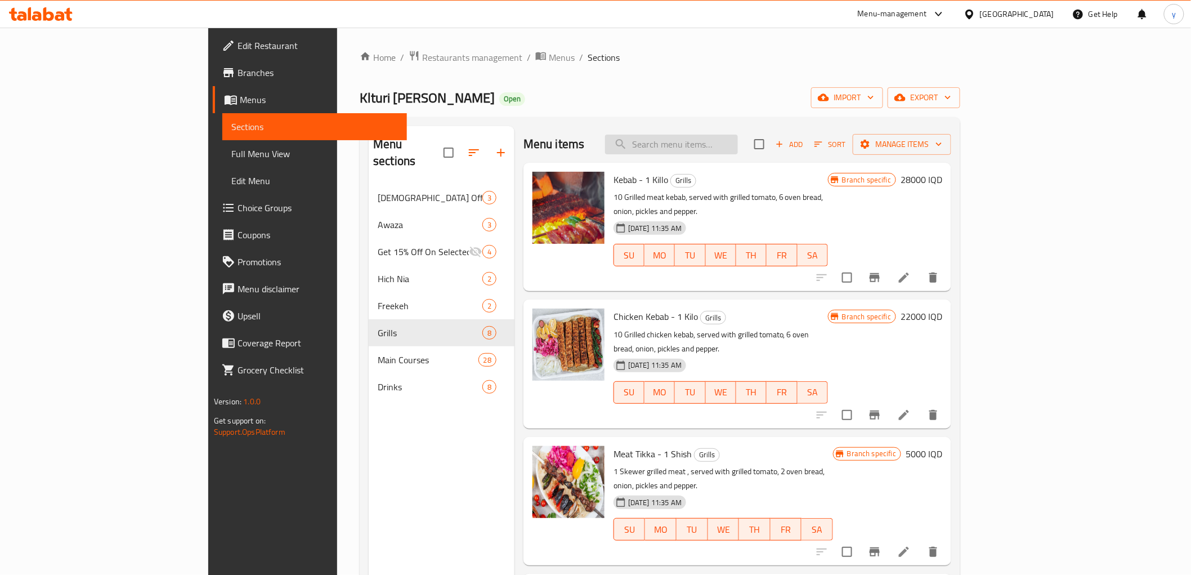
click at [726, 145] on input "search" at bounding box center [671, 144] width 133 height 20
paste input "1 shish"
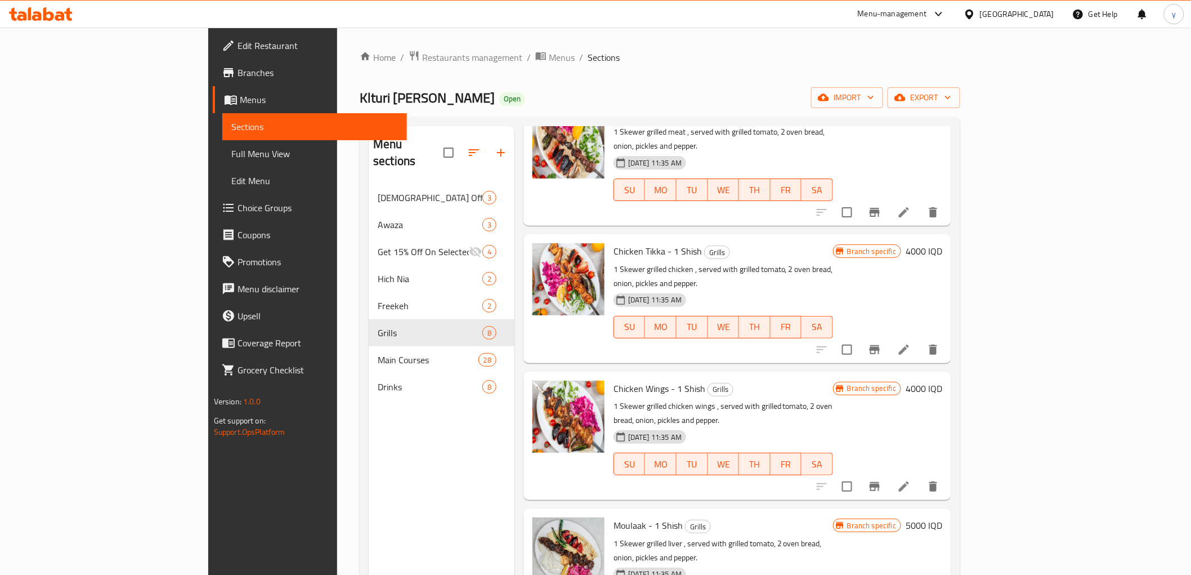
scroll to position [190, 0]
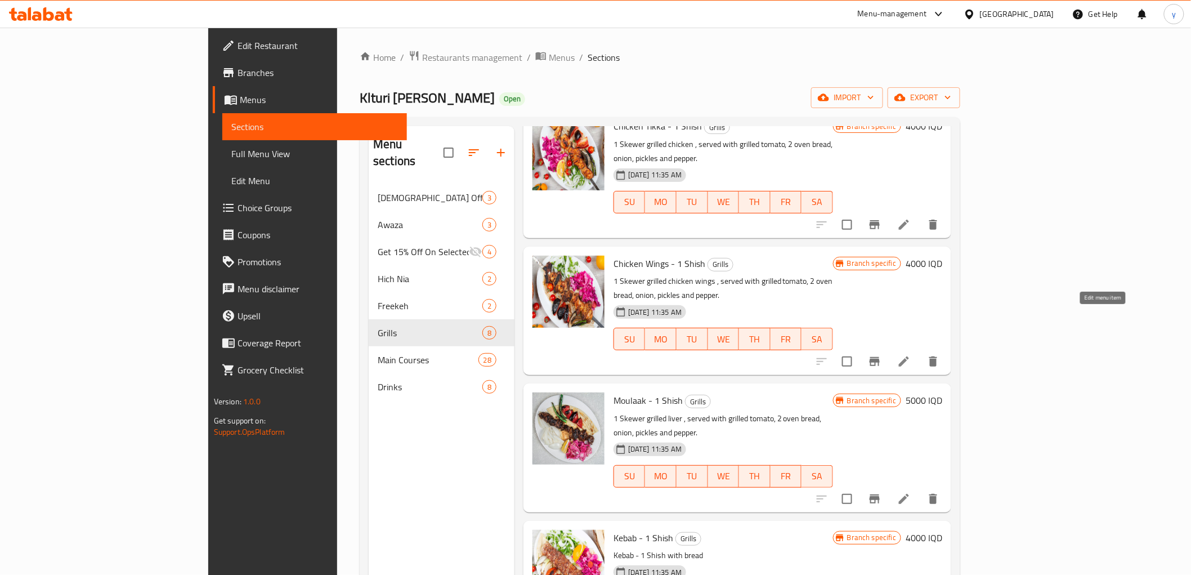
type input "1 shish"
click at [909, 356] on icon at bounding box center [904, 361] width 10 height 10
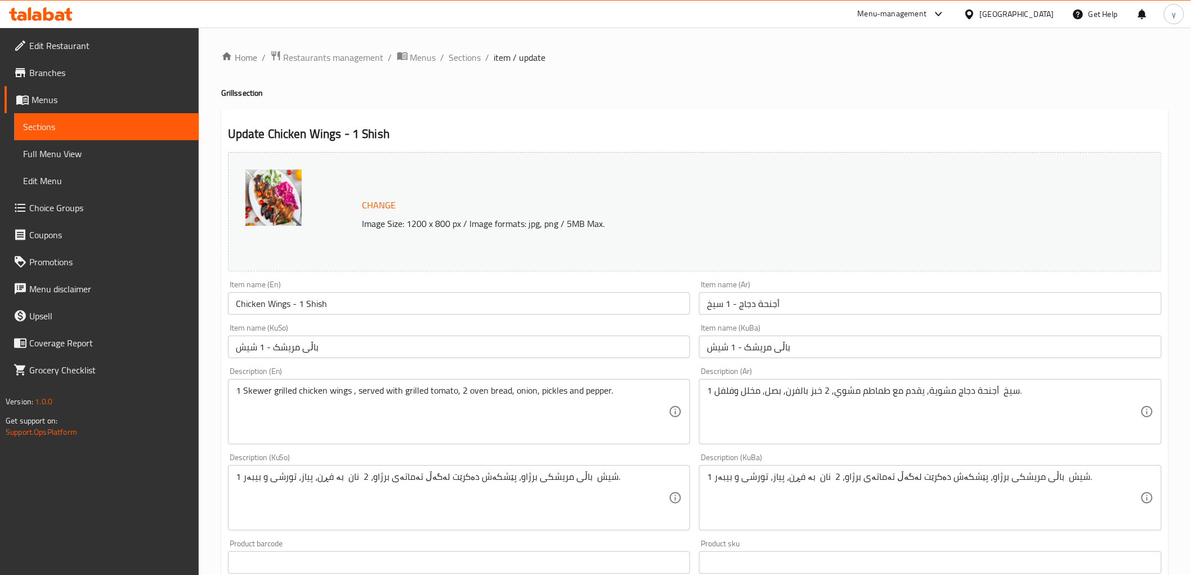
click at [432, 94] on h4 "Grills section" at bounding box center [694, 92] width 947 height 11
click at [466, 61] on span "Sections" at bounding box center [465, 58] width 32 height 14
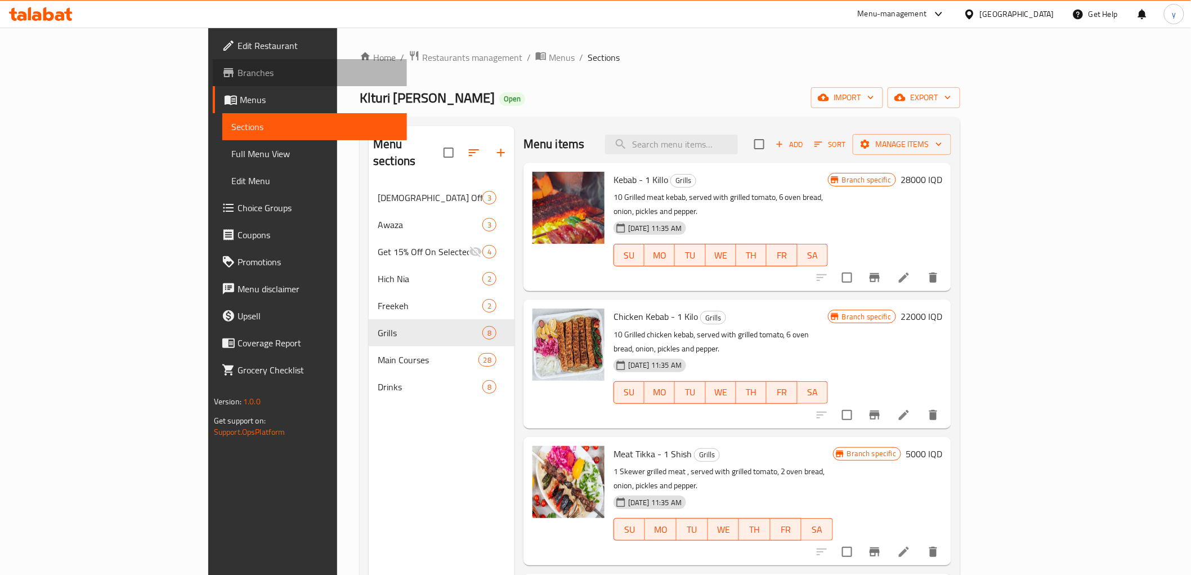
click at [237, 73] on span "Branches" at bounding box center [317, 73] width 160 height 14
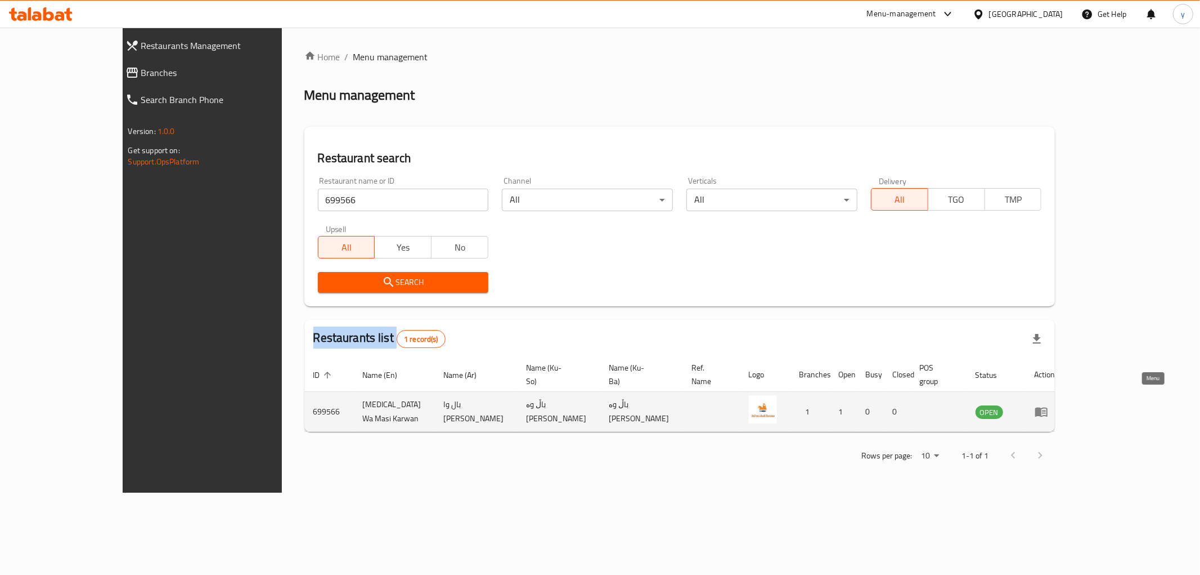
click at [1048, 405] on icon "enhanced table" at bounding box center [1042, 412] width 14 height 14
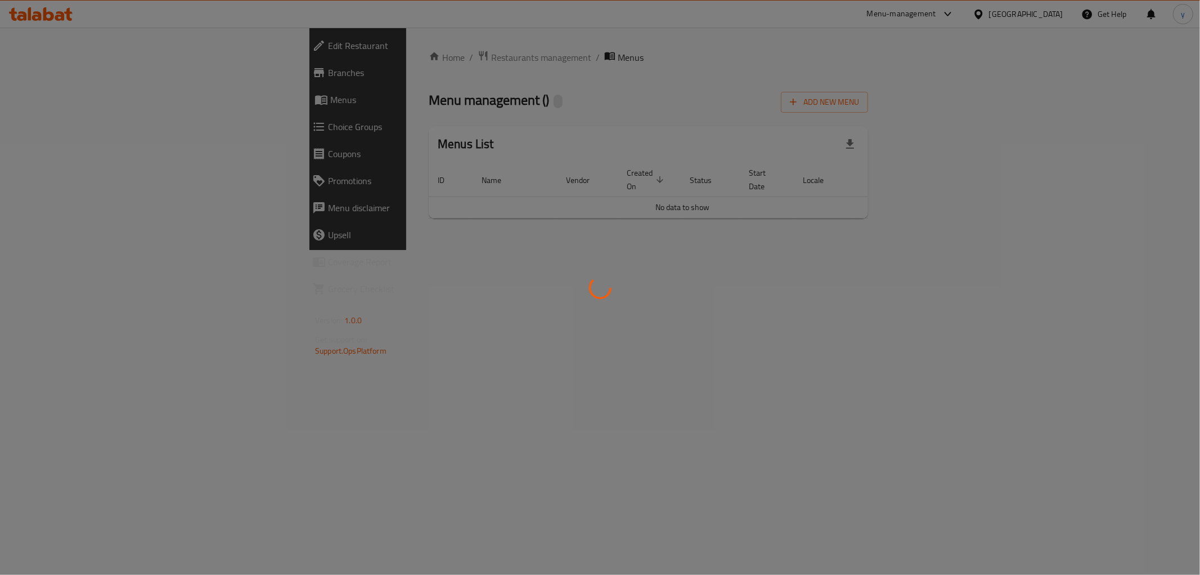
click at [1140, 396] on div at bounding box center [600, 287] width 1200 height 575
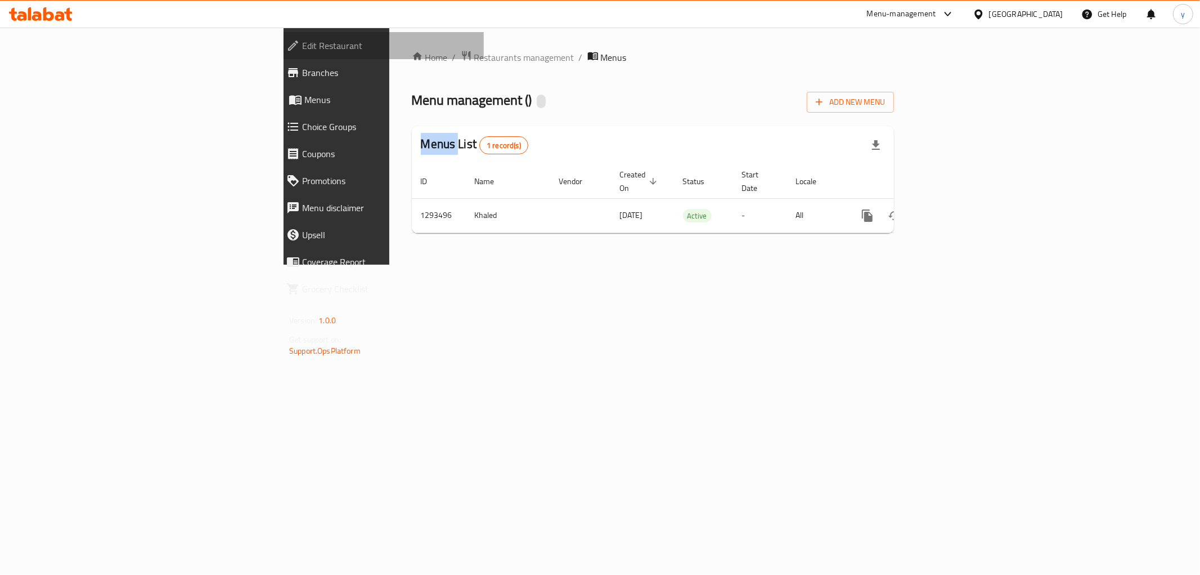
click at [302, 50] on span "Edit Restaurant" at bounding box center [388, 46] width 173 height 14
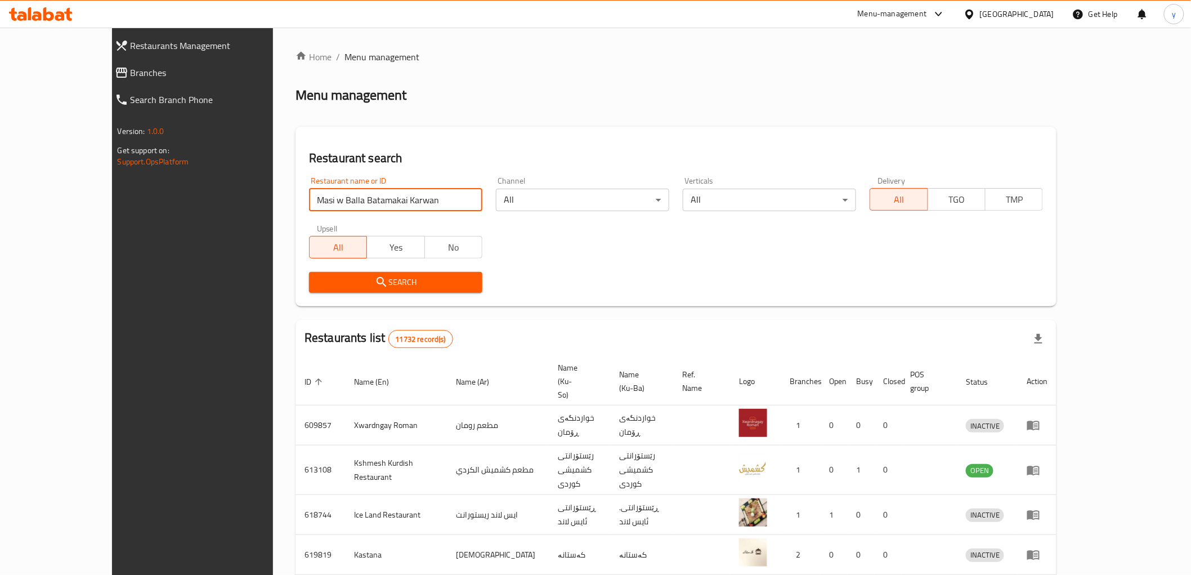
type input "Masi w Balla Batamakai Karwan"
click at [318, 280] on span "Search" at bounding box center [395, 282] width 155 height 14
click at [287, 280] on div at bounding box center [595, 287] width 1191 height 575
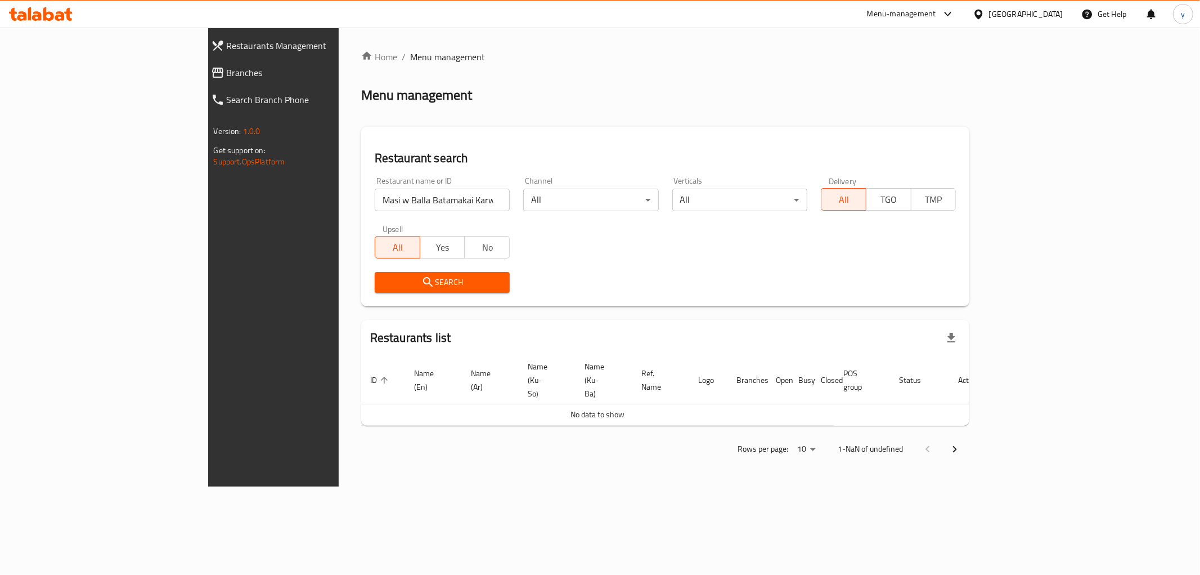
click at [442, 212] on div "Restaurant name or ID Masi w Balla Batamakai Karwan Restaurant name or ID" at bounding box center [442, 194] width 149 height 48
click at [443, 199] on input "Masi w Balla Batamakai Karwan" at bounding box center [442, 200] width 135 height 23
paste input "699566"
type input "699566"
click at [465, 280] on div "Search" at bounding box center [665, 282] width 595 height 34
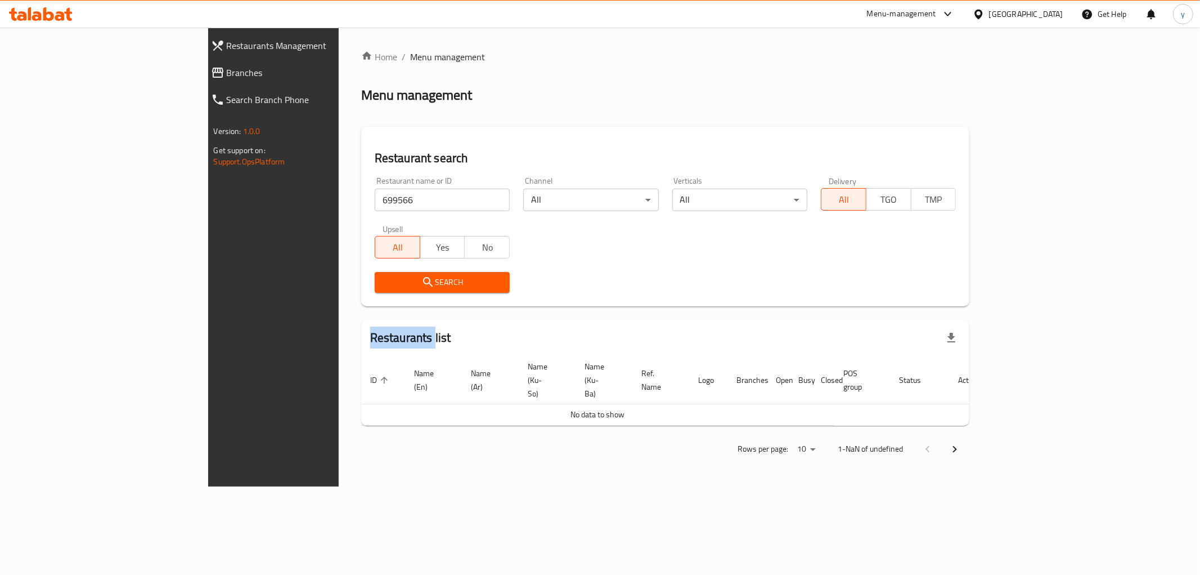
click at [465, 280] on div "Search" at bounding box center [665, 282] width 595 height 34
drag, startPoint x: 465, startPoint y: 280, endPoint x: 459, endPoint y: 281, distance: 5.9
click at [463, 281] on div "Search" at bounding box center [665, 282] width 595 height 34
click at [456, 280] on button "Search" at bounding box center [442, 282] width 135 height 21
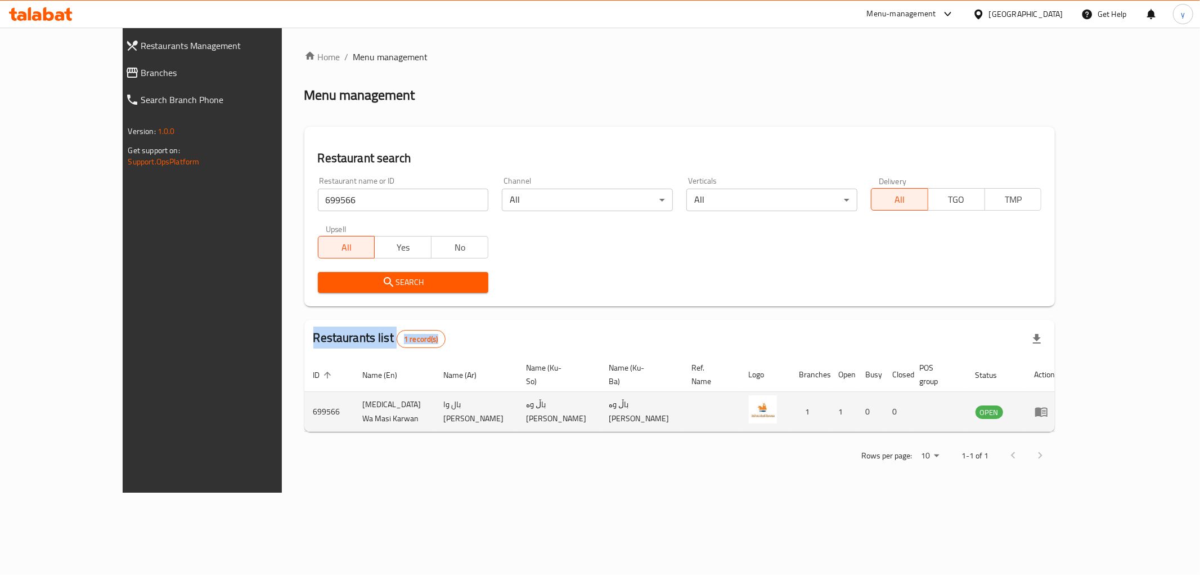
click at [1048, 407] on icon "enhanced table" at bounding box center [1041, 412] width 12 height 10
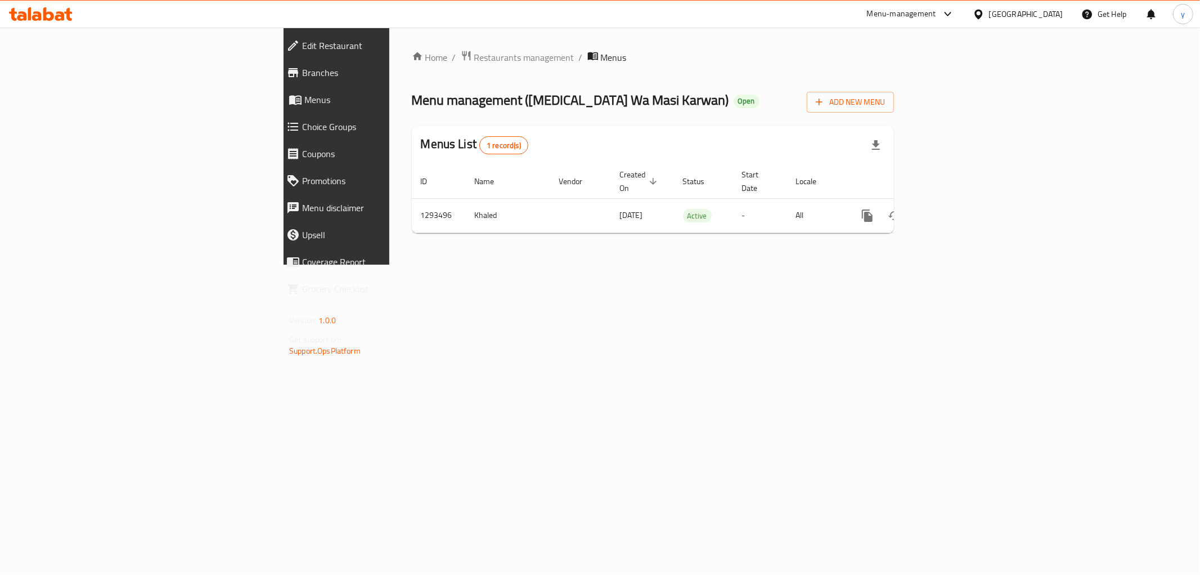
click at [277, 83] on link "Branches" at bounding box center [380, 72] width 207 height 27
